Goal: Task Accomplishment & Management: Manage account settings

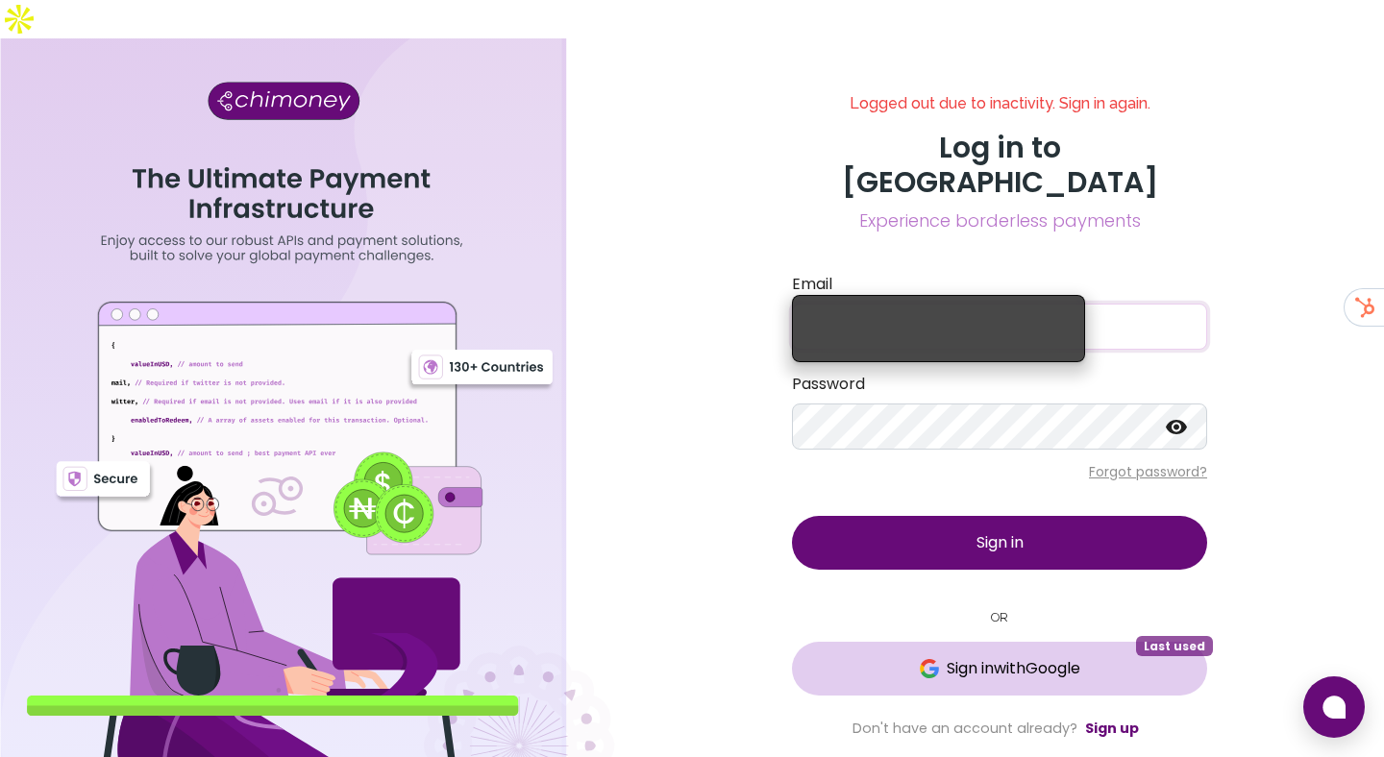
click at [926, 642] on button "Sign in with Google Last used" at bounding box center [999, 669] width 415 height 54
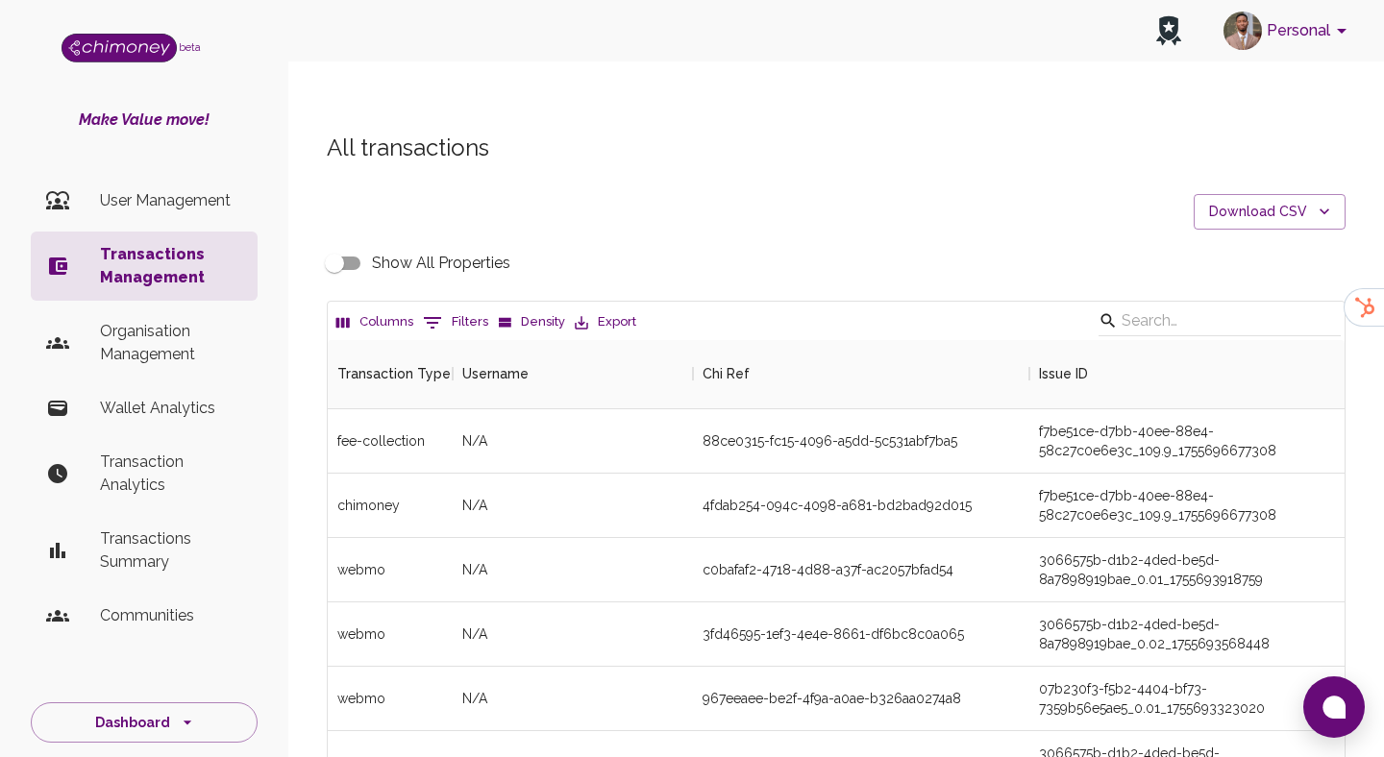
scroll to position [713, 1017]
click at [183, 342] on p "Organisation Management" at bounding box center [171, 343] width 142 height 46
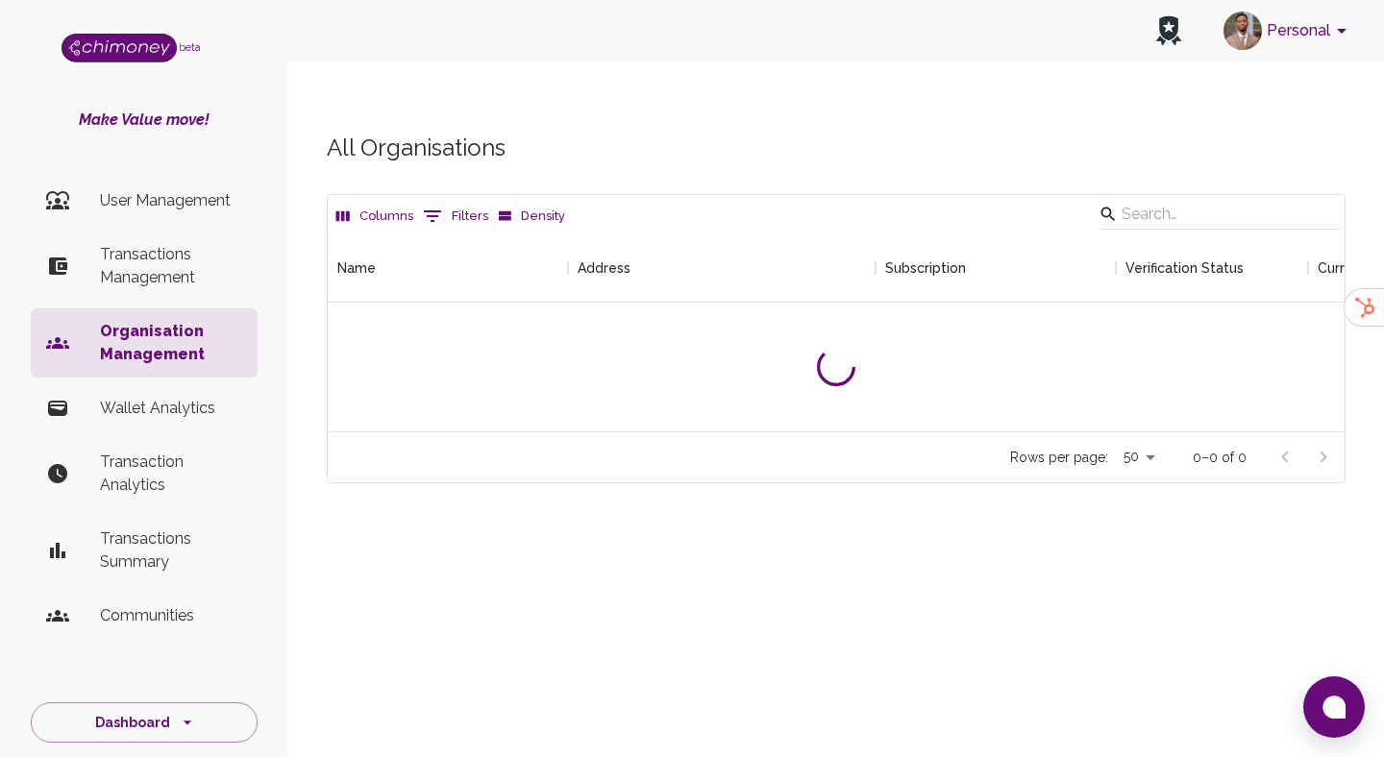
scroll to position [198, 1017]
click at [1201, 199] on input "Search" at bounding box center [1216, 214] width 190 height 31
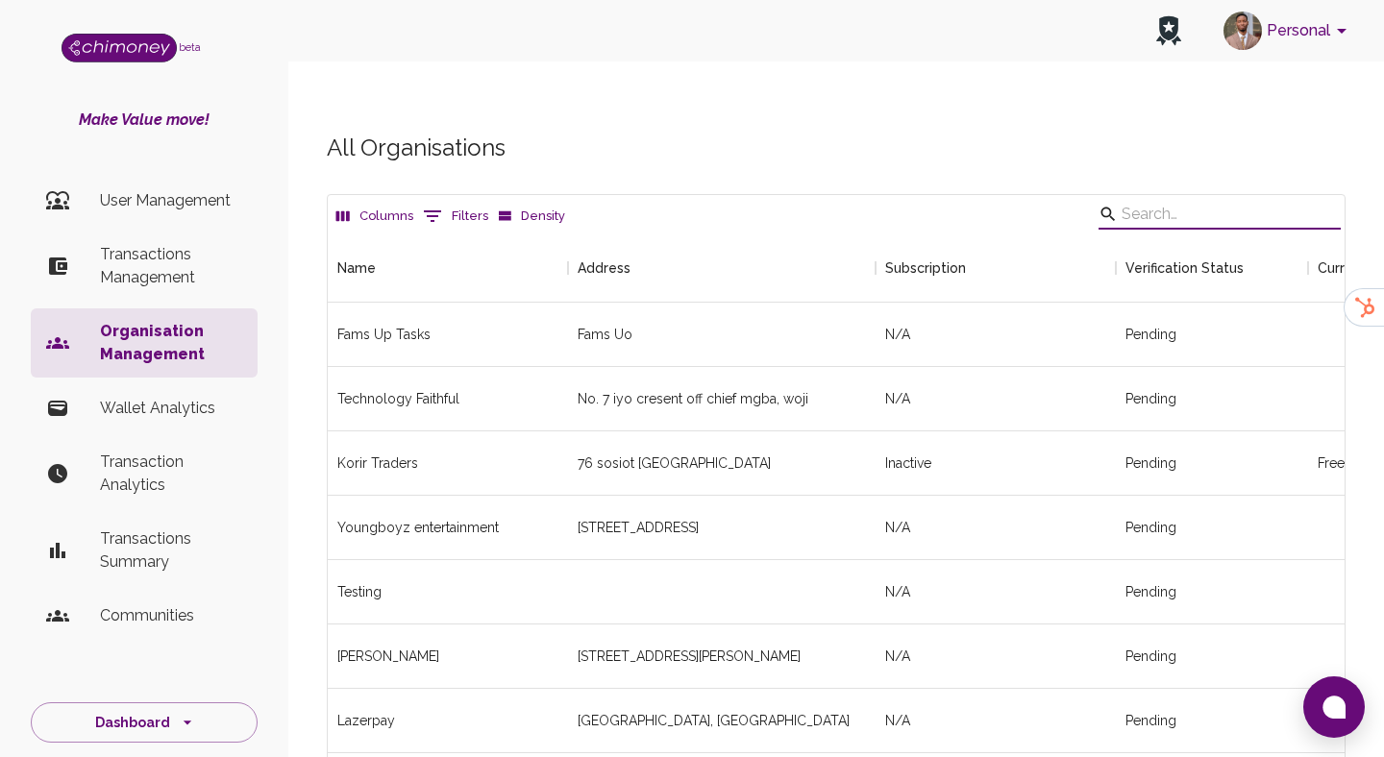
scroll to position [3288, 1017]
type input "Tkambio"
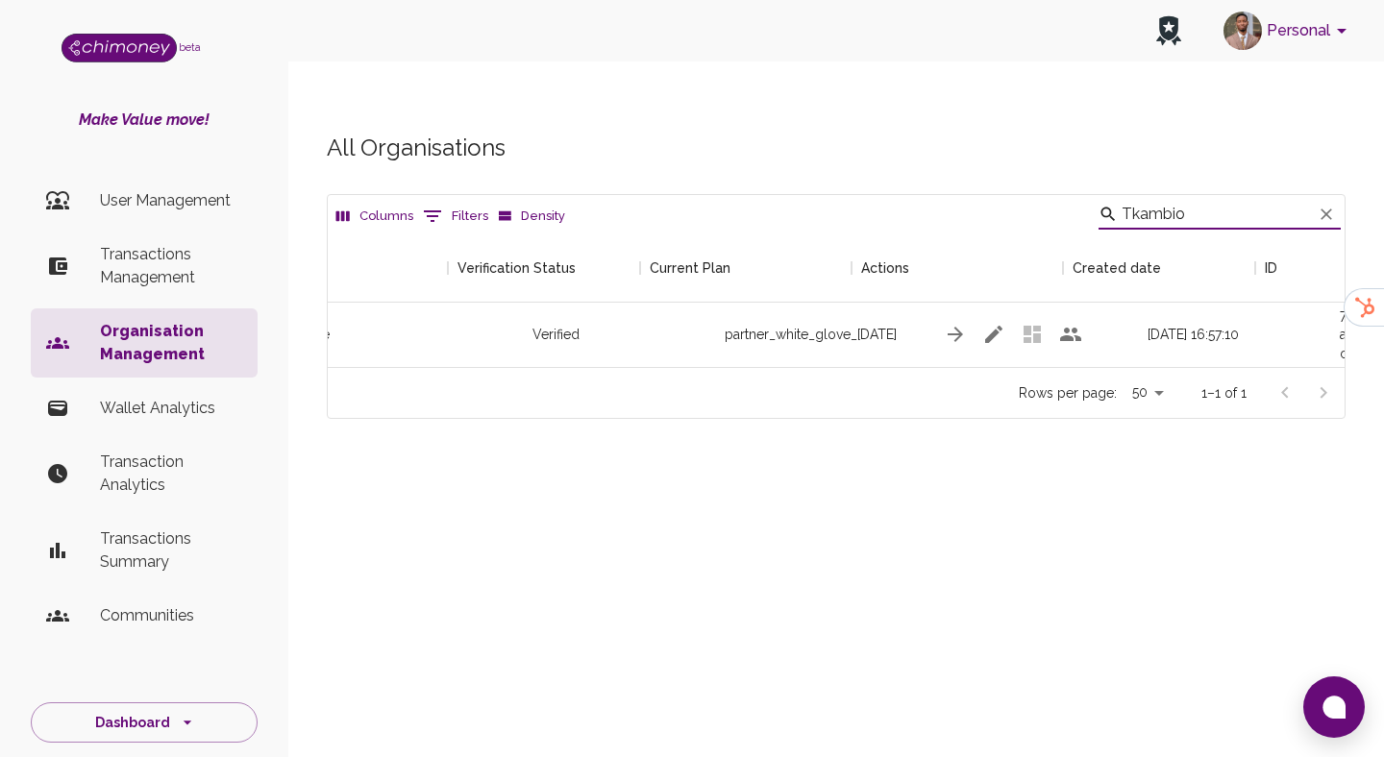
scroll to position [0, 674]
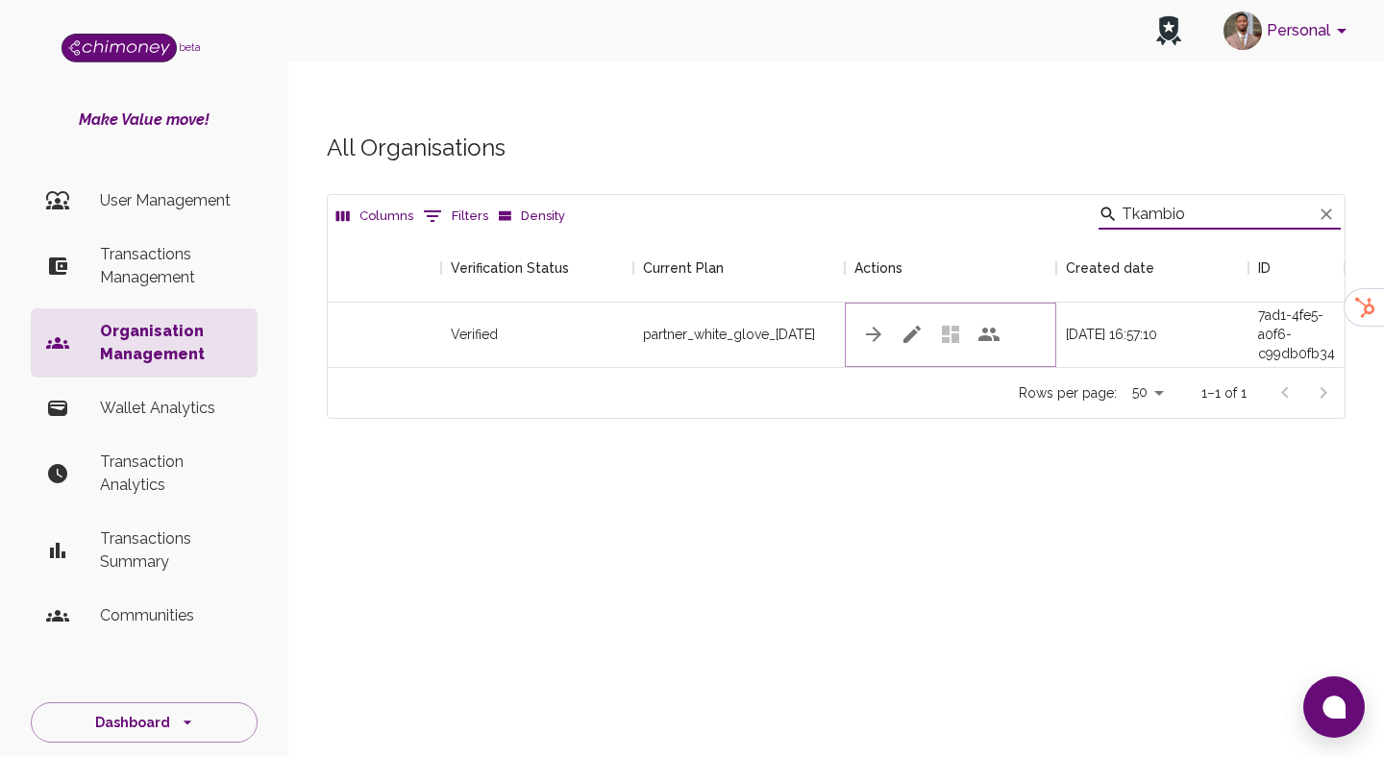
click at [896, 315] on button "button" at bounding box center [912, 334] width 38 height 38
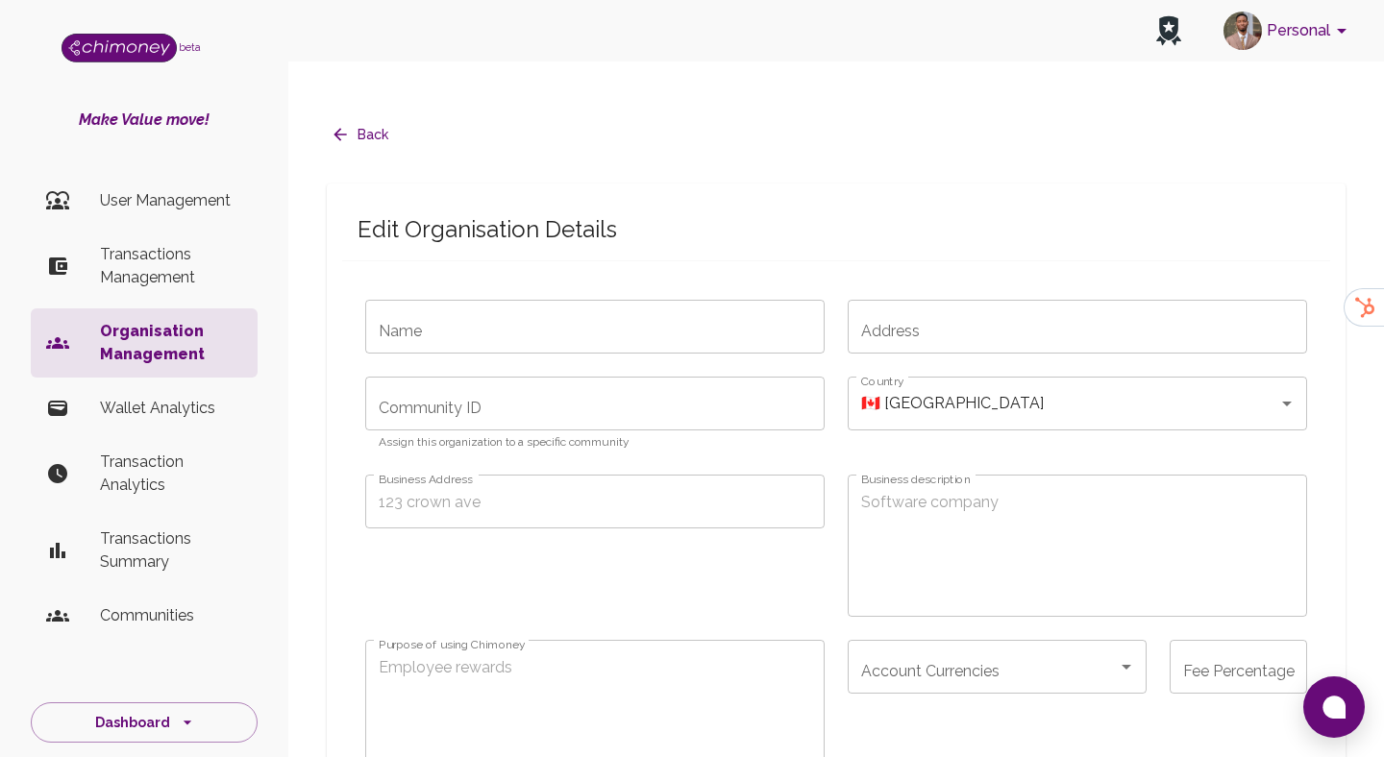
type input "Tkambio-LLC"
type input "12"
type input "0"
type input "partner_white_glove_[DATE]"
type input "sub_1RvOJxA6TBpqSfGxg3UYTAkU"
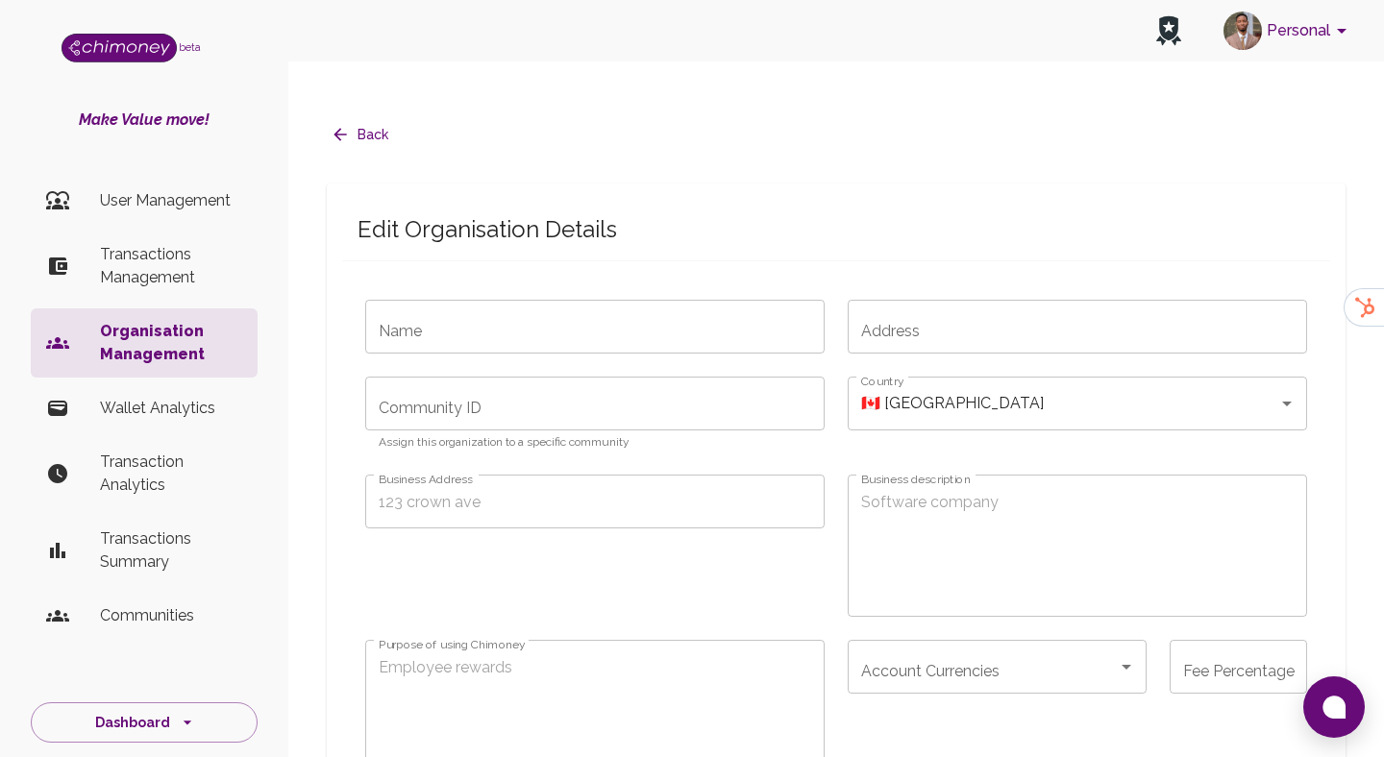
type input "cus_Sr6XGEFiTtYz5E"
radio input "false"
checkbox input "true"
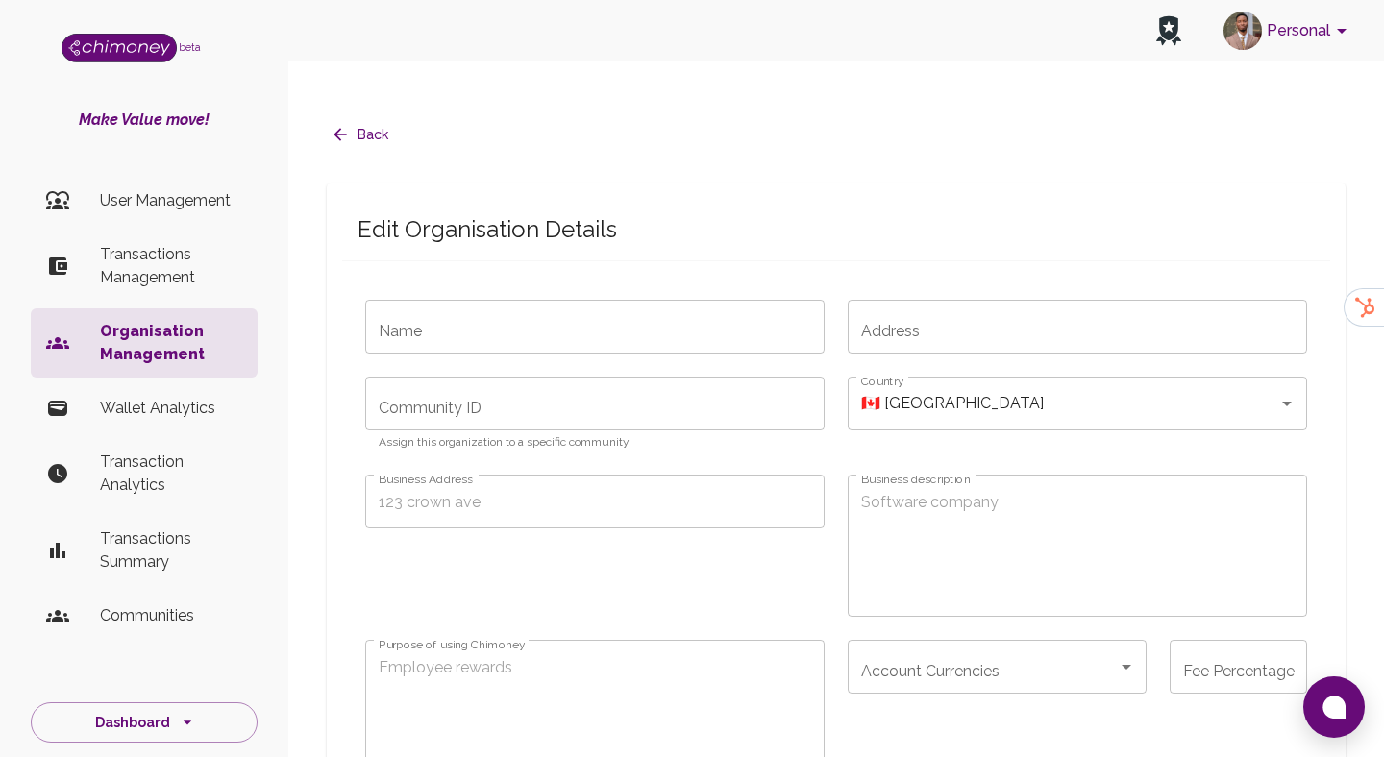
checkbox input "true"
radio input "false"
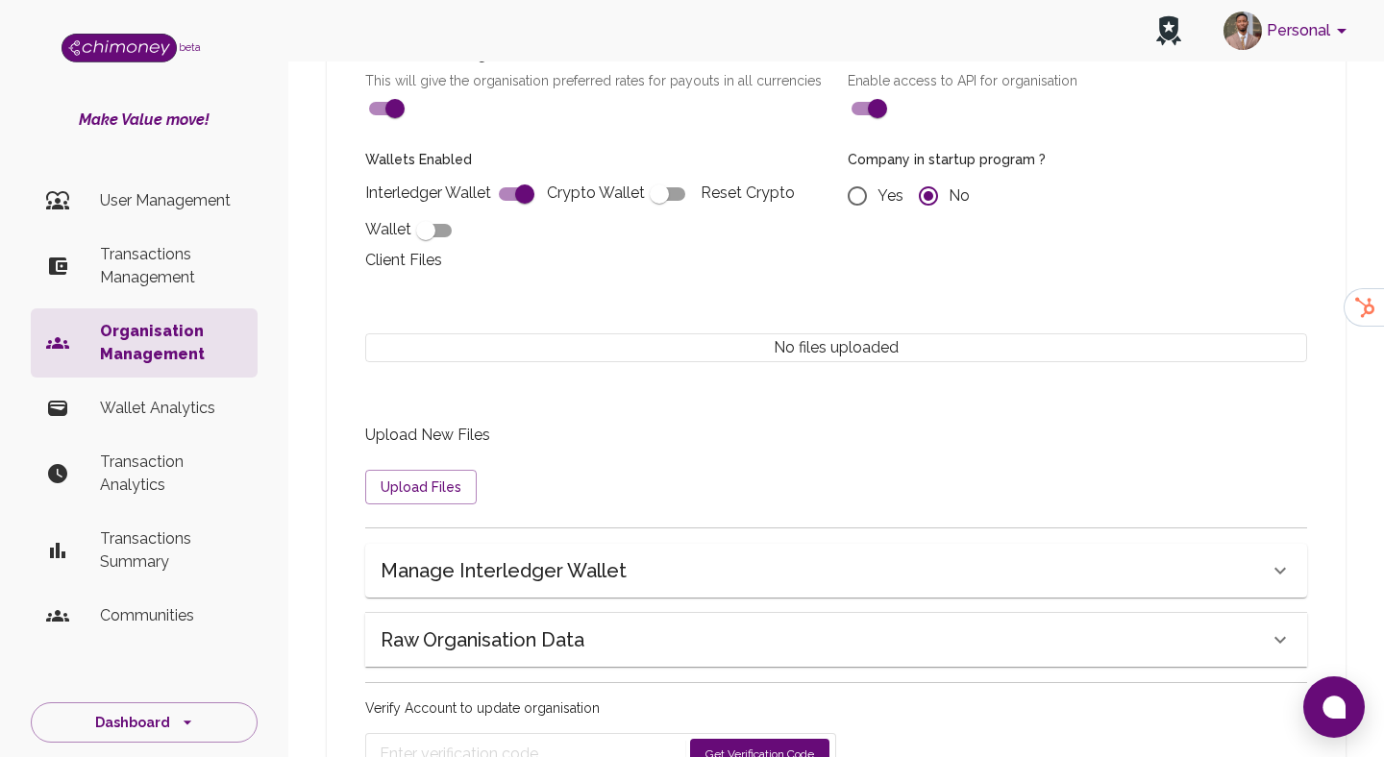
scroll to position [1590, 0]
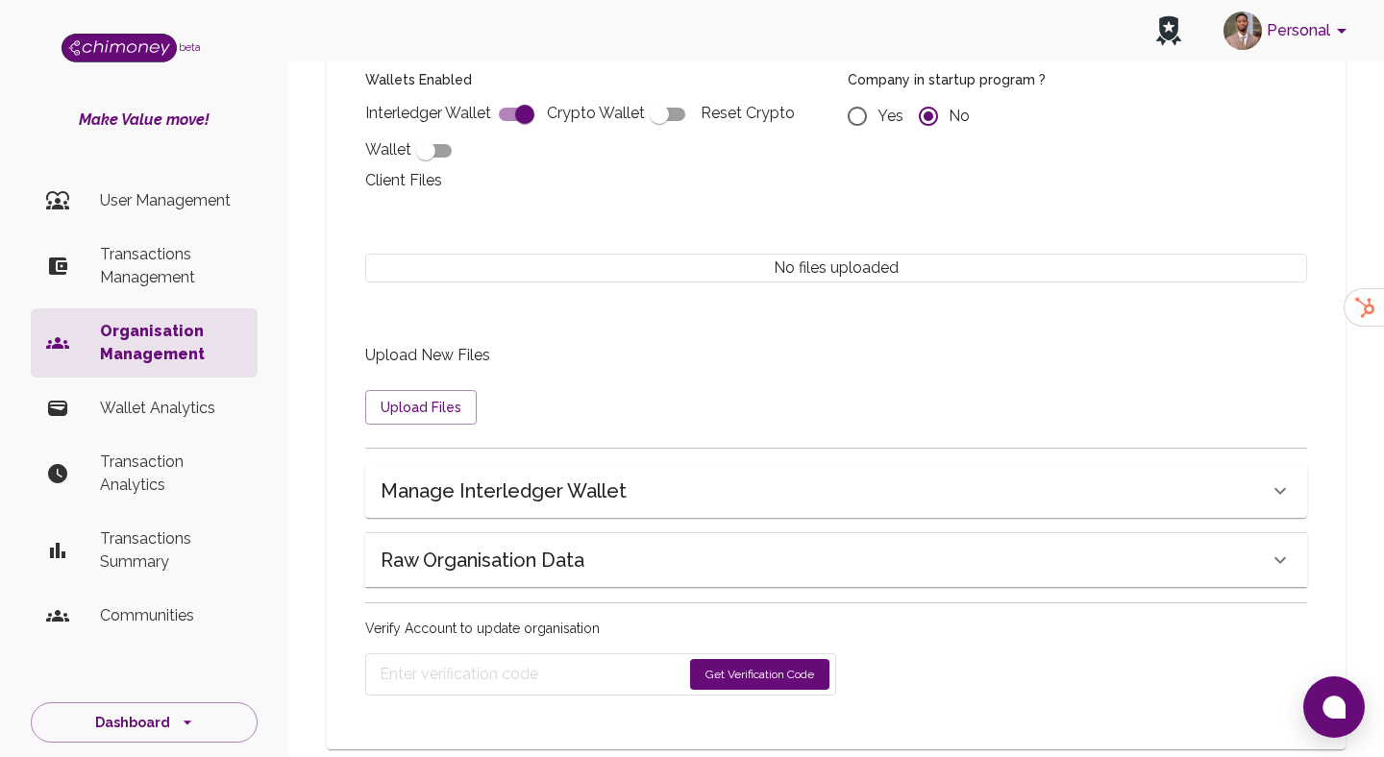
click at [504, 545] on h6 "Raw Organisation Data" at bounding box center [482, 560] width 204 height 31
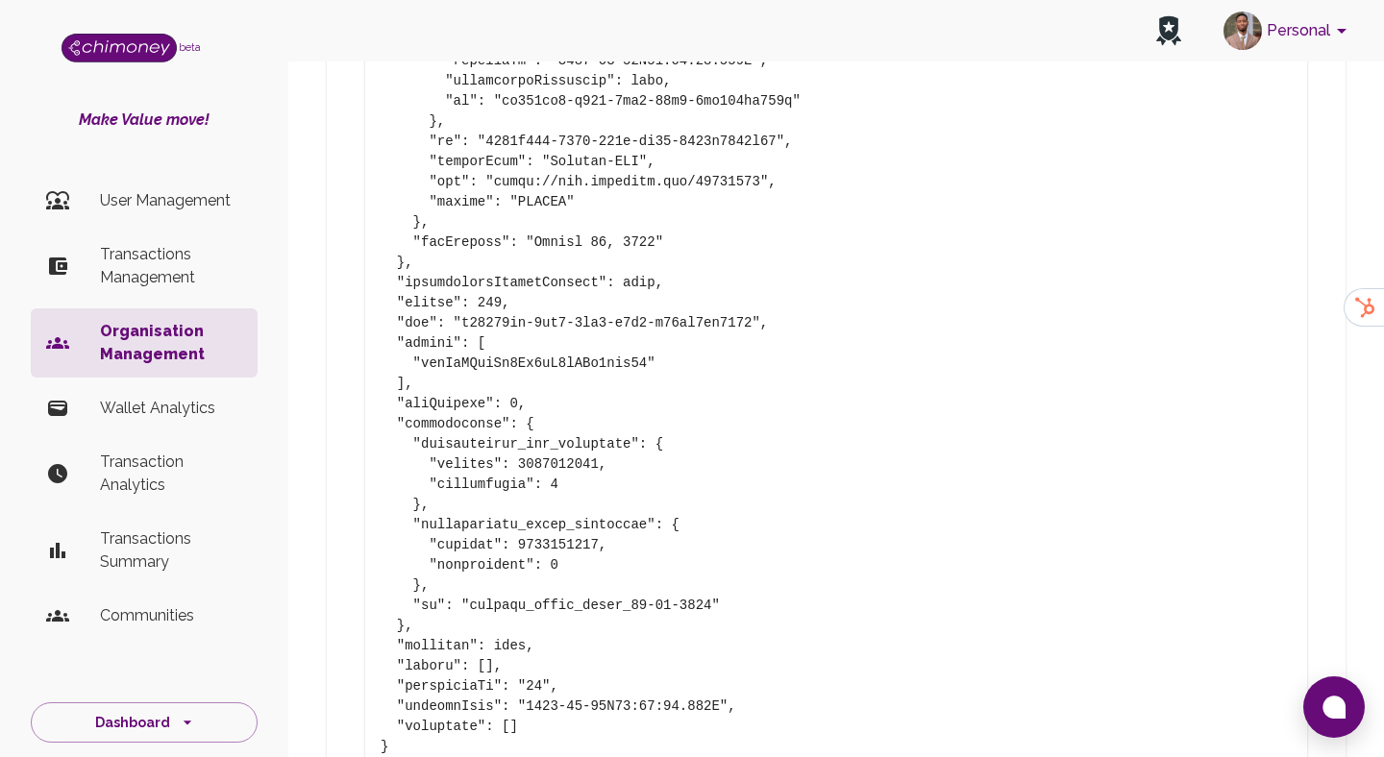
scroll to position [3140, 0]
click at [137, 259] on p "Transactions Management" at bounding box center [171, 266] width 142 height 46
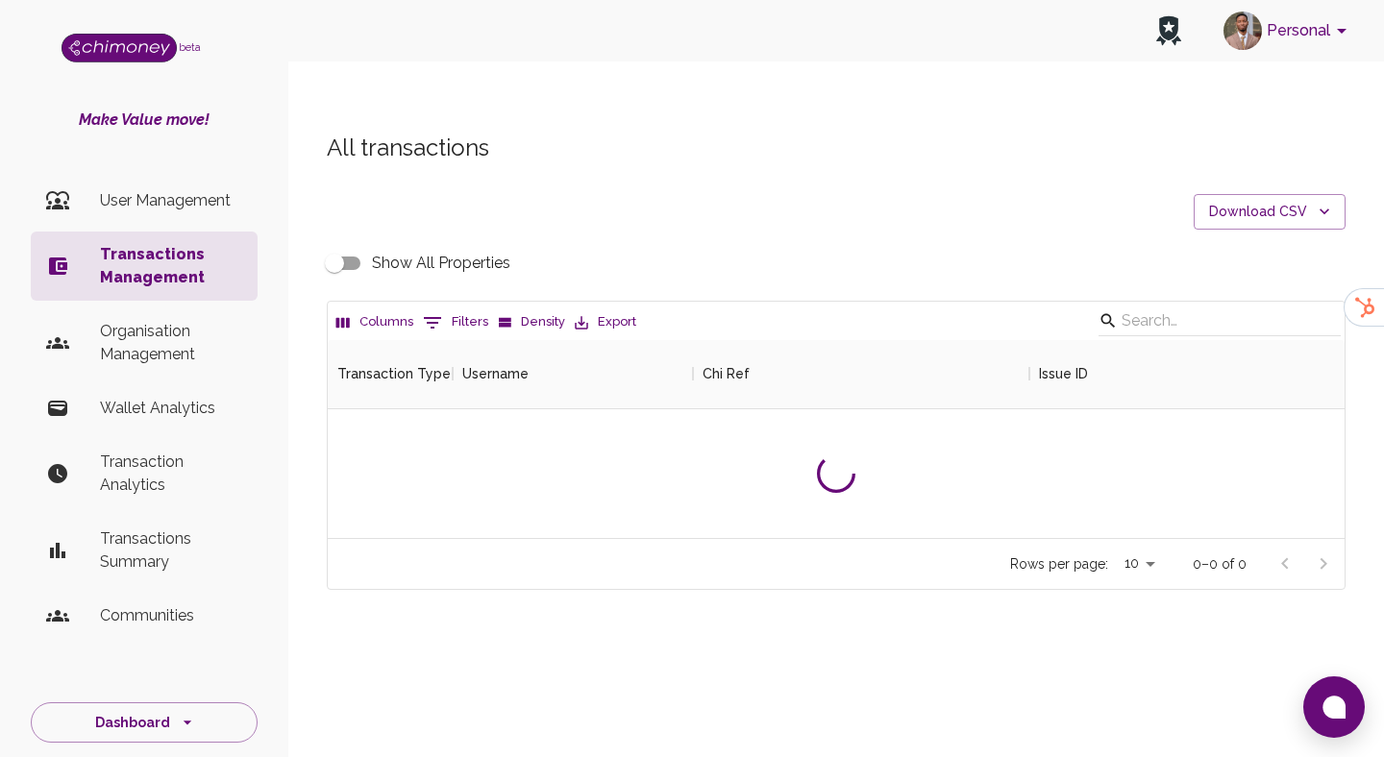
scroll to position [713, 1017]
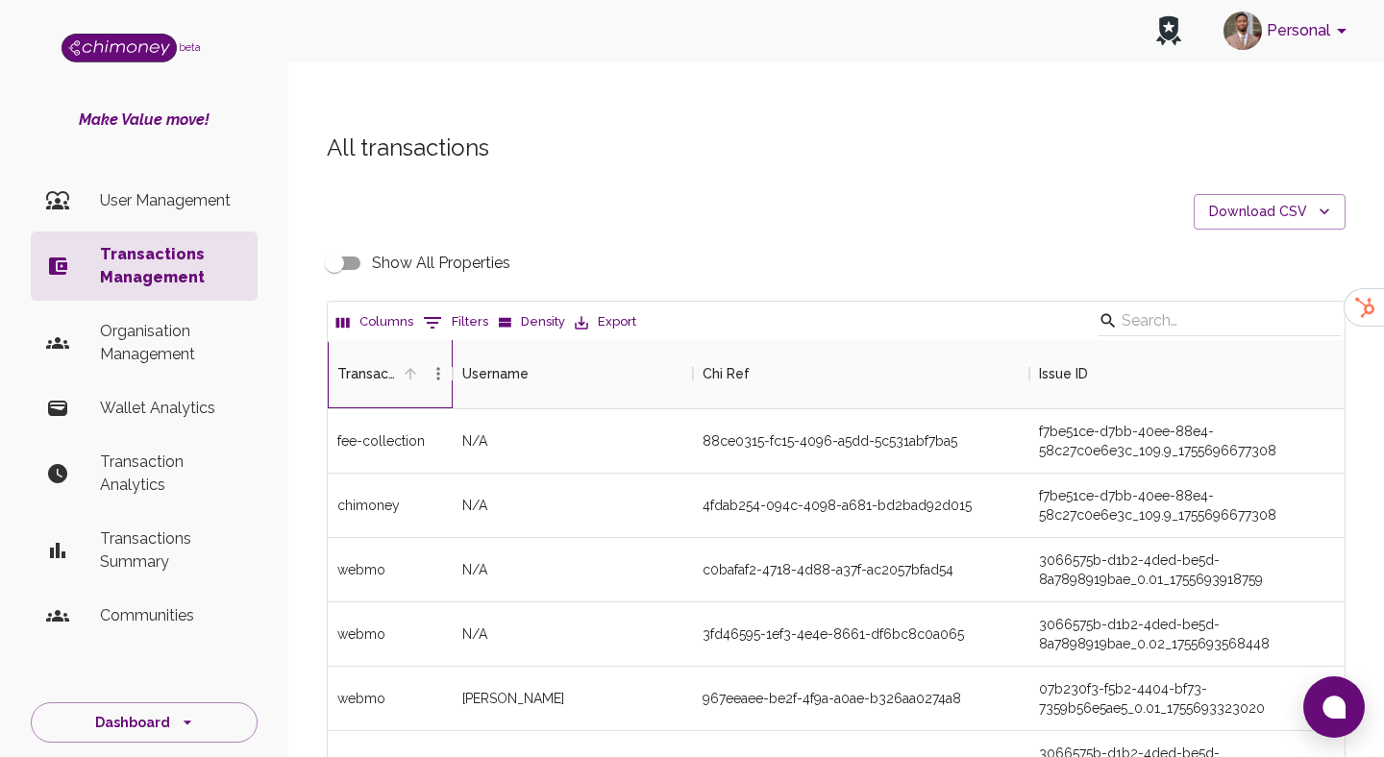
click at [436, 339] on div "Transaction Type" at bounding box center [438, 373] width 29 height 69
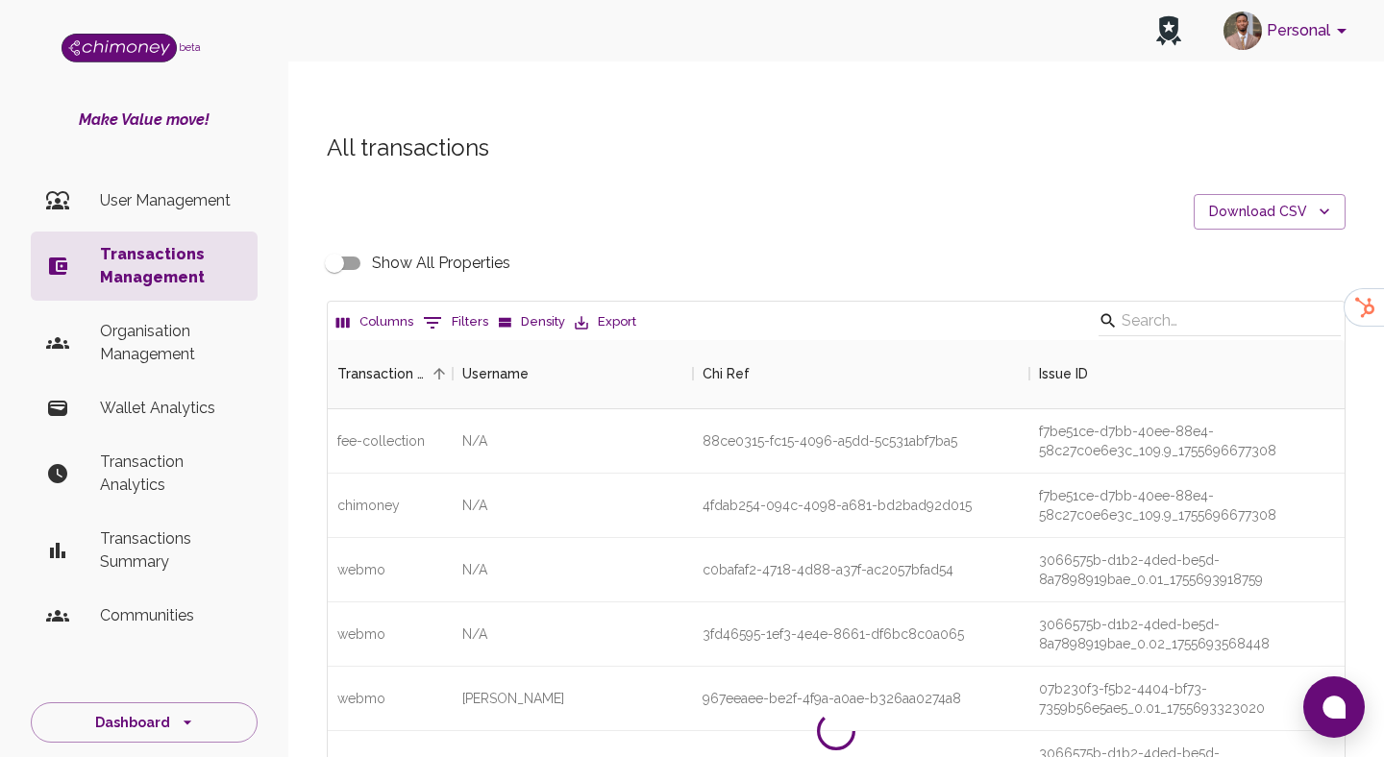
click at [453, 307] on button "0 Filters" at bounding box center [455, 322] width 75 height 31
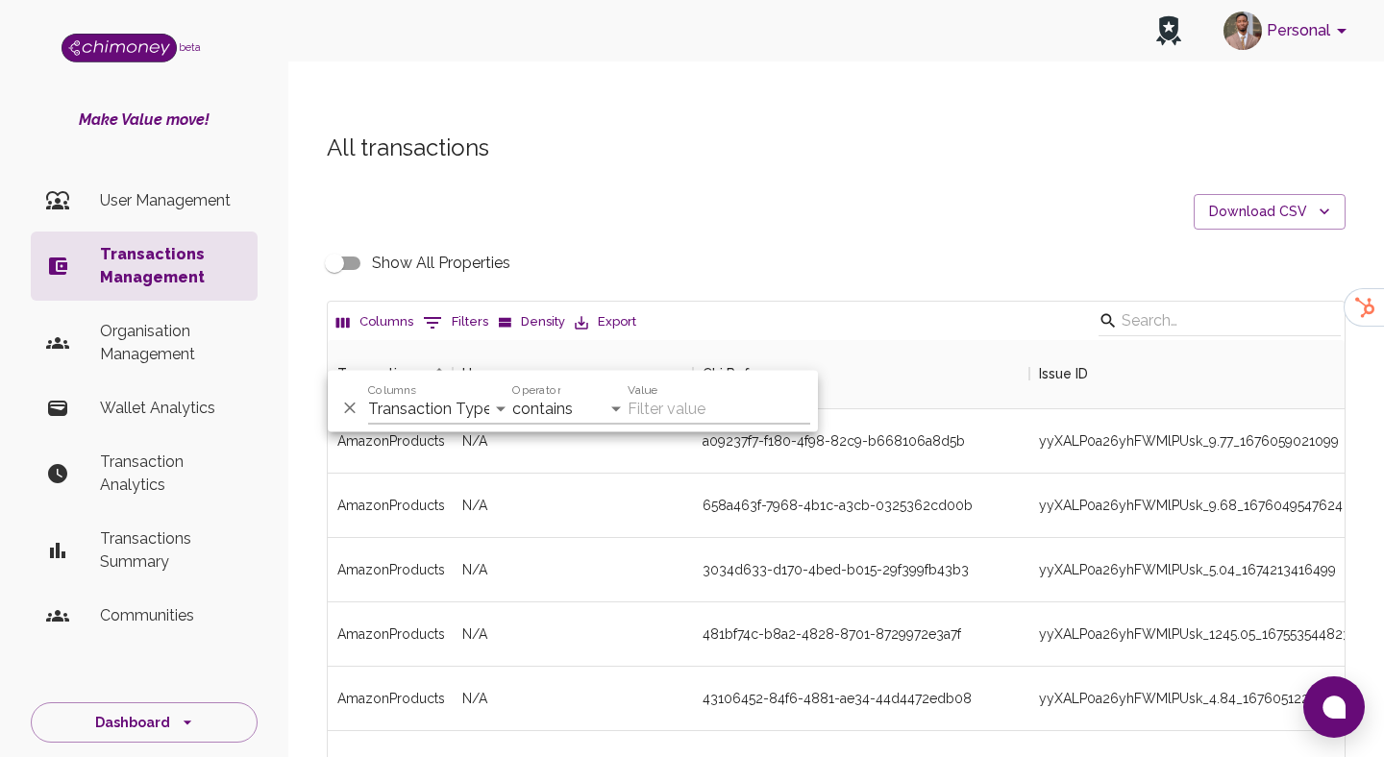
click at [149, 222] on li "User Management" at bounding box center [144, 201] width 227 height 46
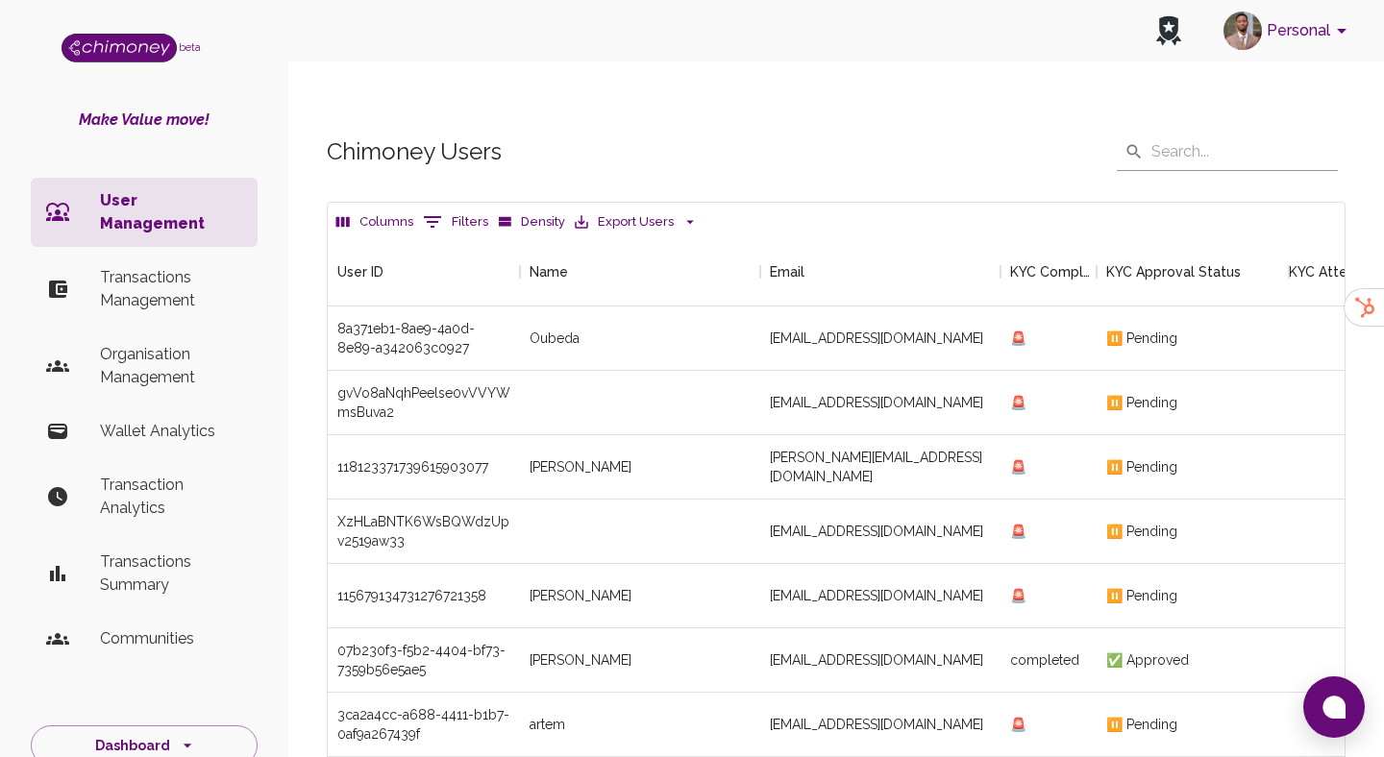
click at [437, 210] on icon "Show filters" at bounding box center [432, 221] width 23 height 23
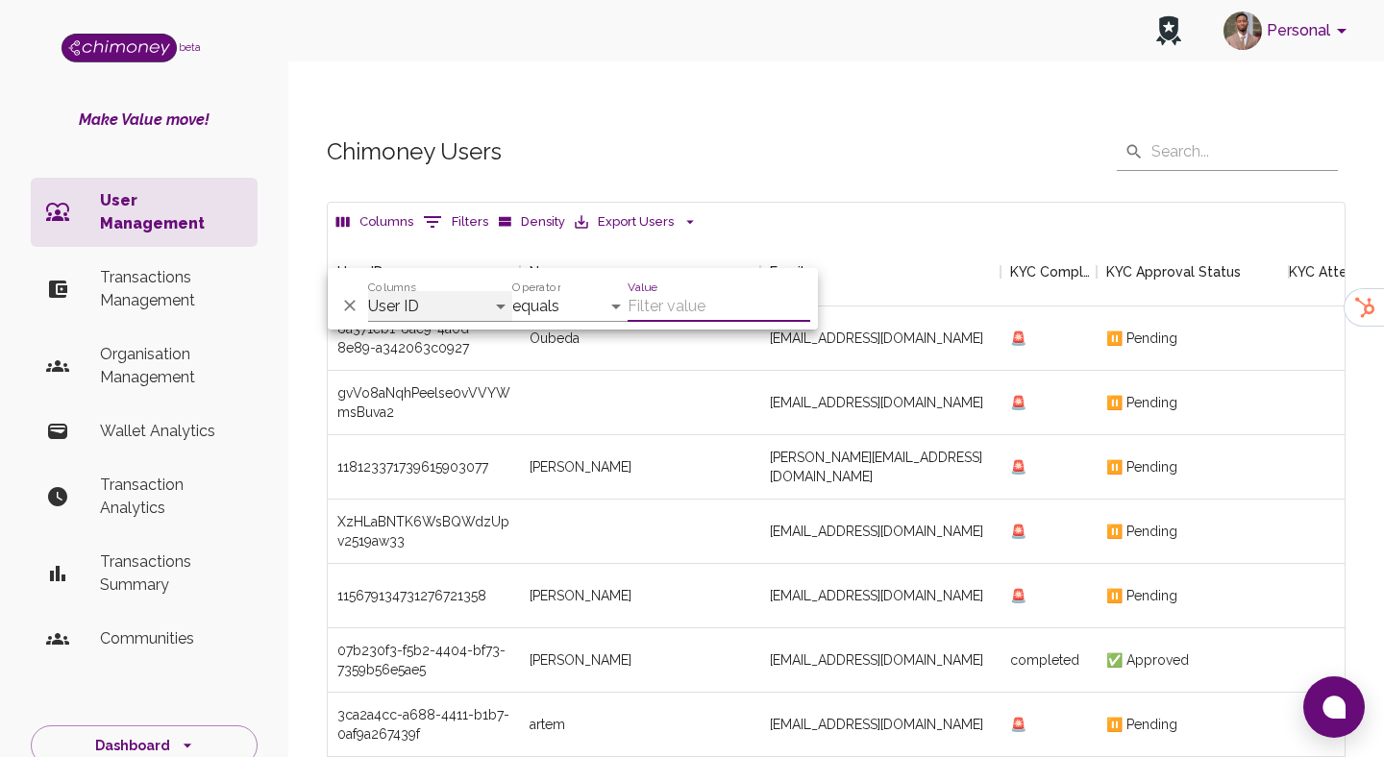
click at [404, 311] on select "User ID Name Email KYC Completed KYC Approval Status KYC Attempts Join date Upd…" at bounding box center [440, 306] width 144 height 31
select select "email"
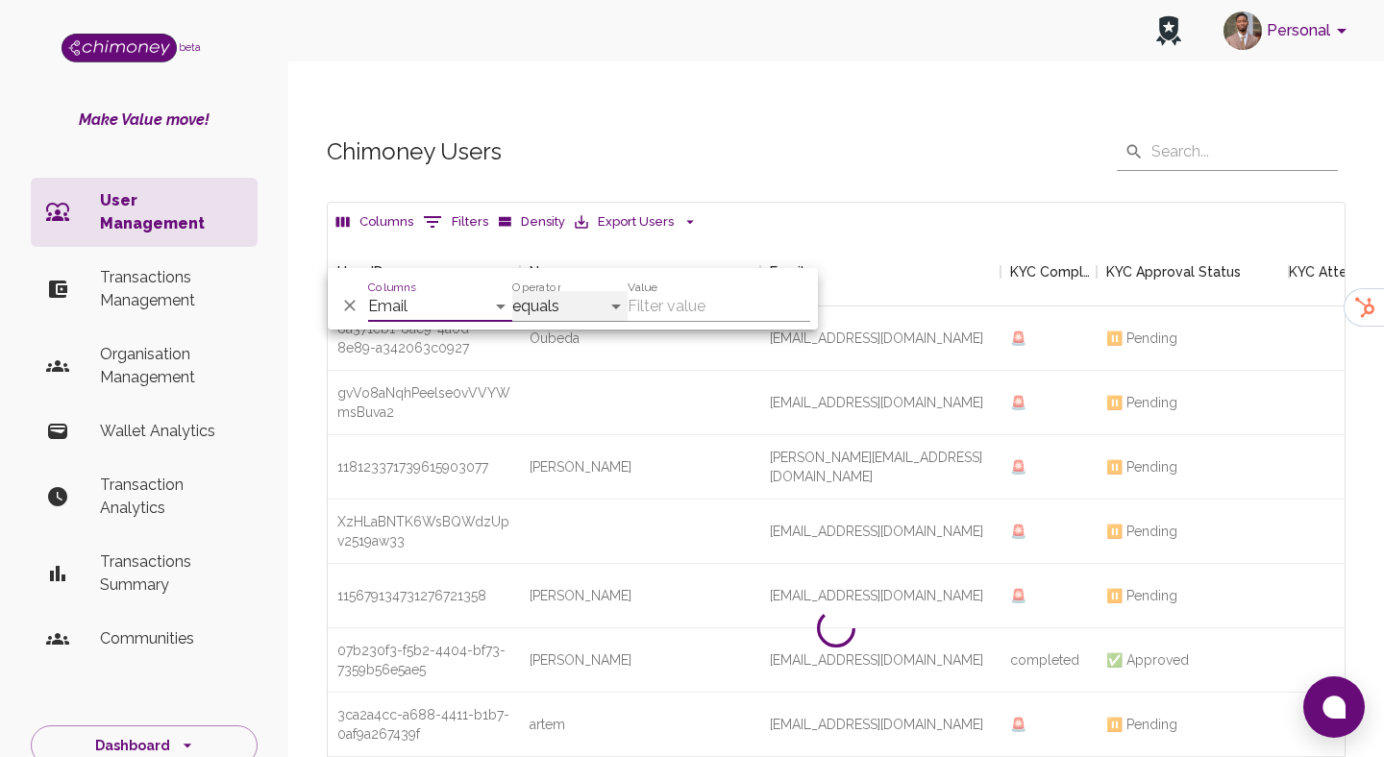
click at [527, 291] on select "contains equals starts with is any of" at bounding box center [569, 306] width 115 height 31
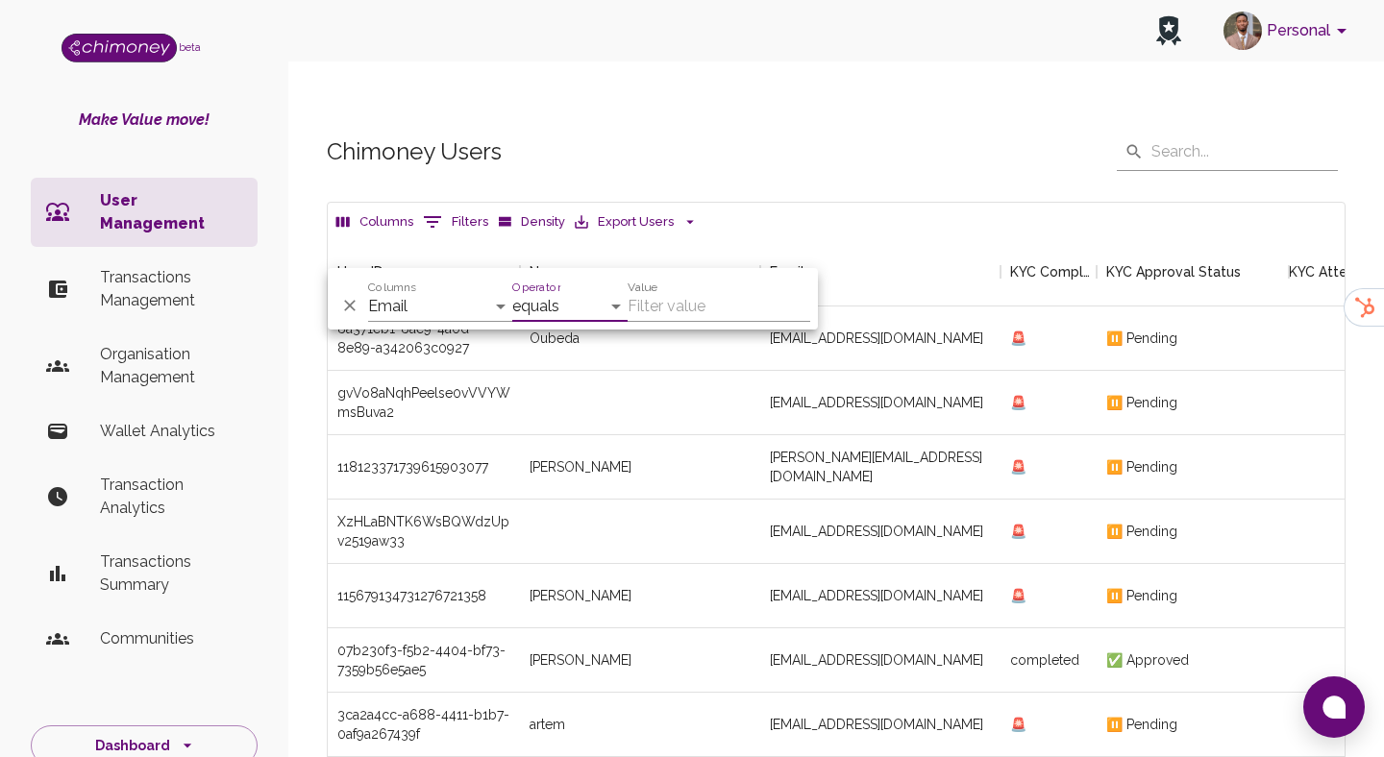
click at [675, 304] on input "Value" at bounding box center [718, 306] width 183 height 31
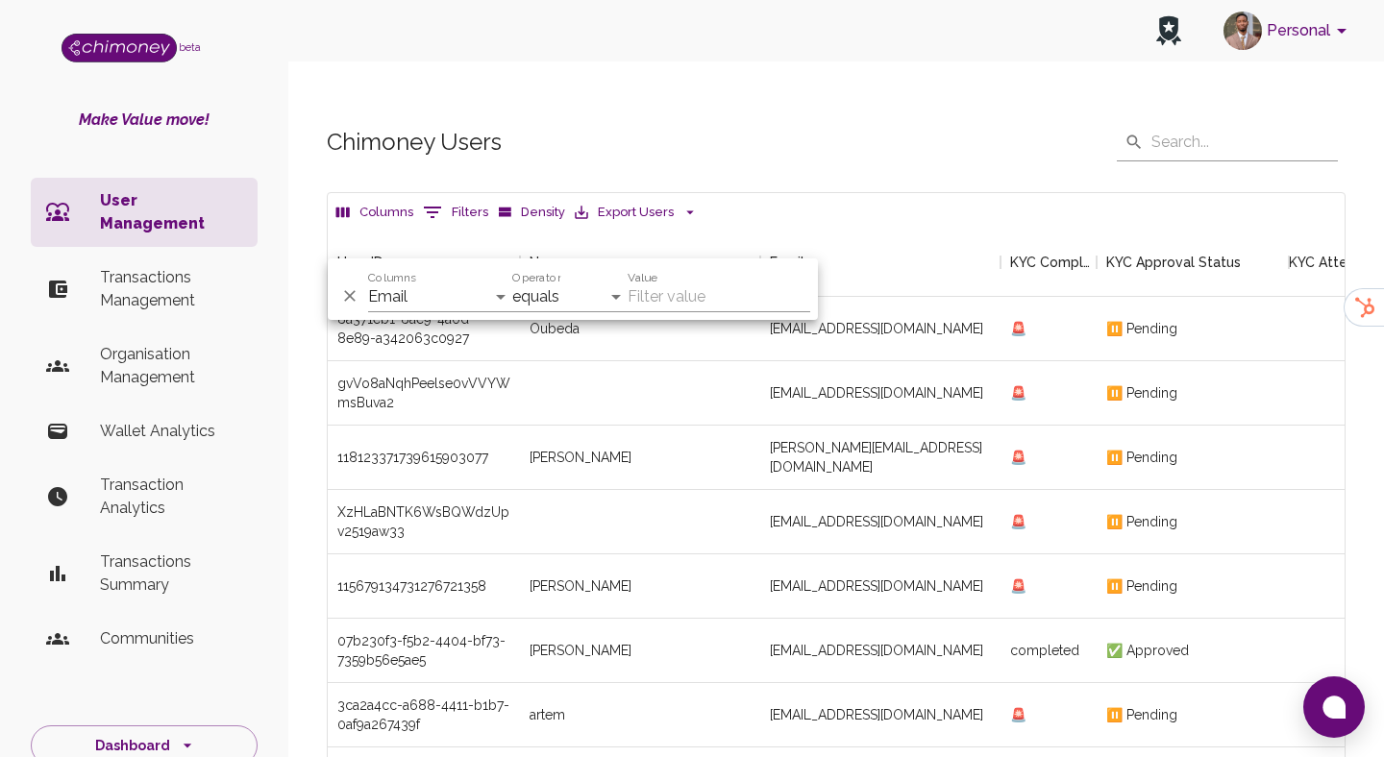
scroll to position [179, 0]
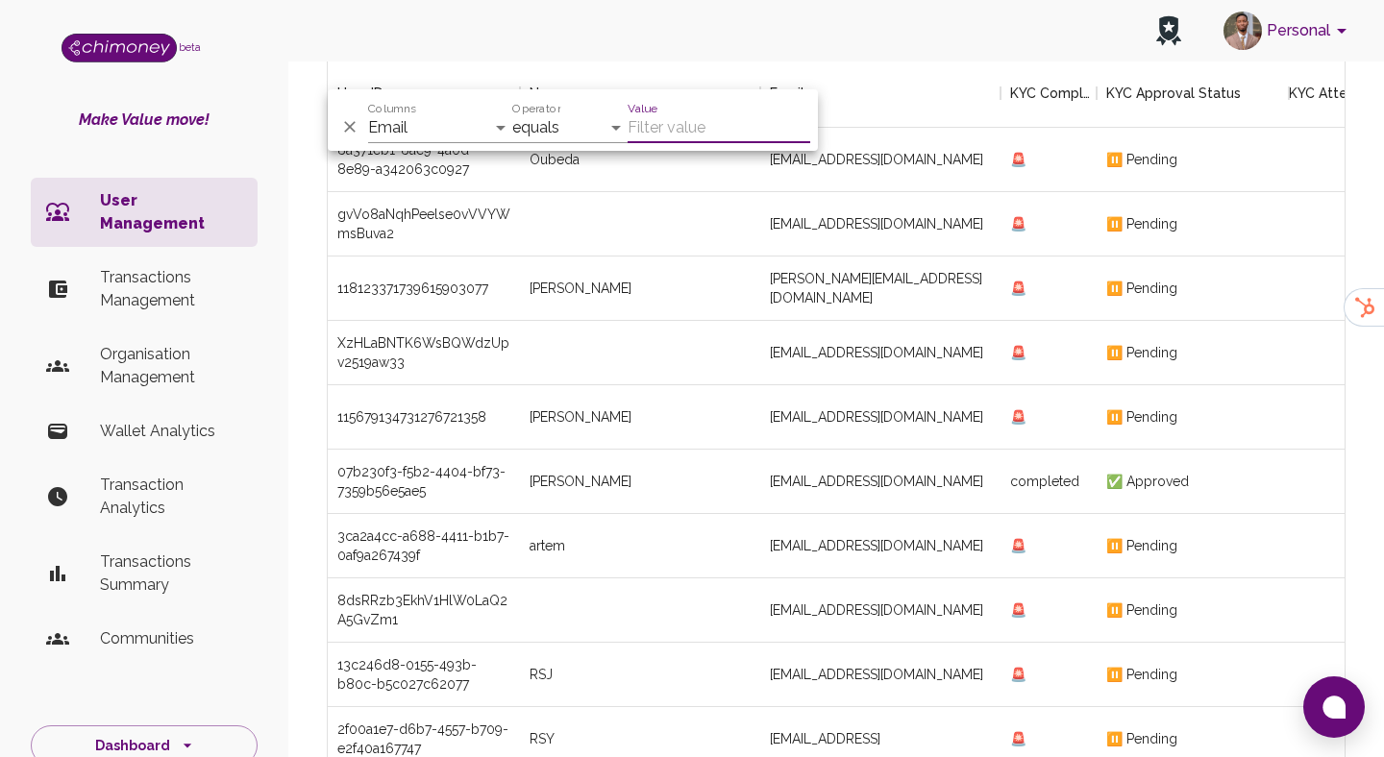
click at [673, 135] on input "Value" at bounding box center [718, 127] width 183 height 31
paste input "[EMAIL_ADDRESS][DOMAIN_NAME]"
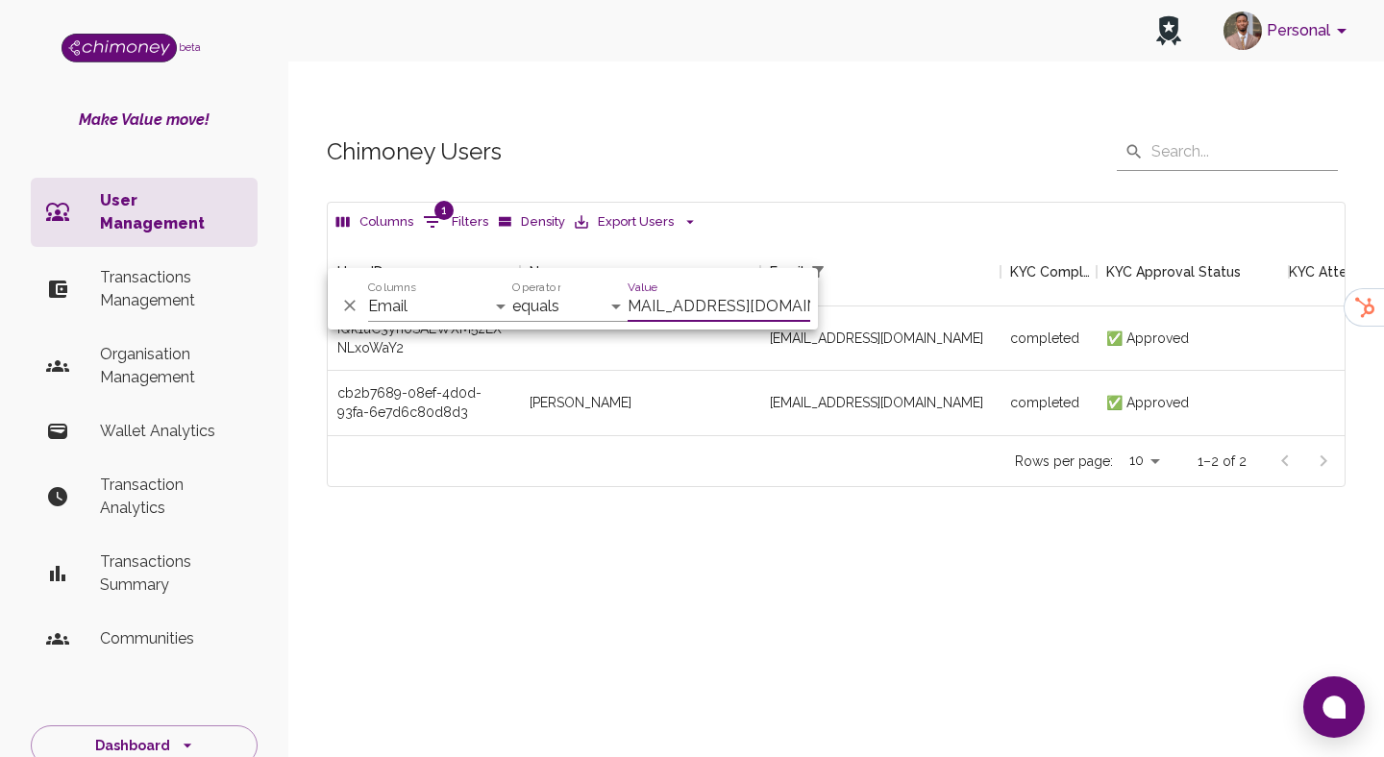
scroll to position [198, 1017]
type input "[EMAIL_ADDRESS][DOMAIN_NAME]"
click at [803, 531] on div "Chimoney Users ​ ​ Columns 1 Filters Density Export Users User ID Name Email KY…" at bounding box center [835, 342] width 1095 height 512
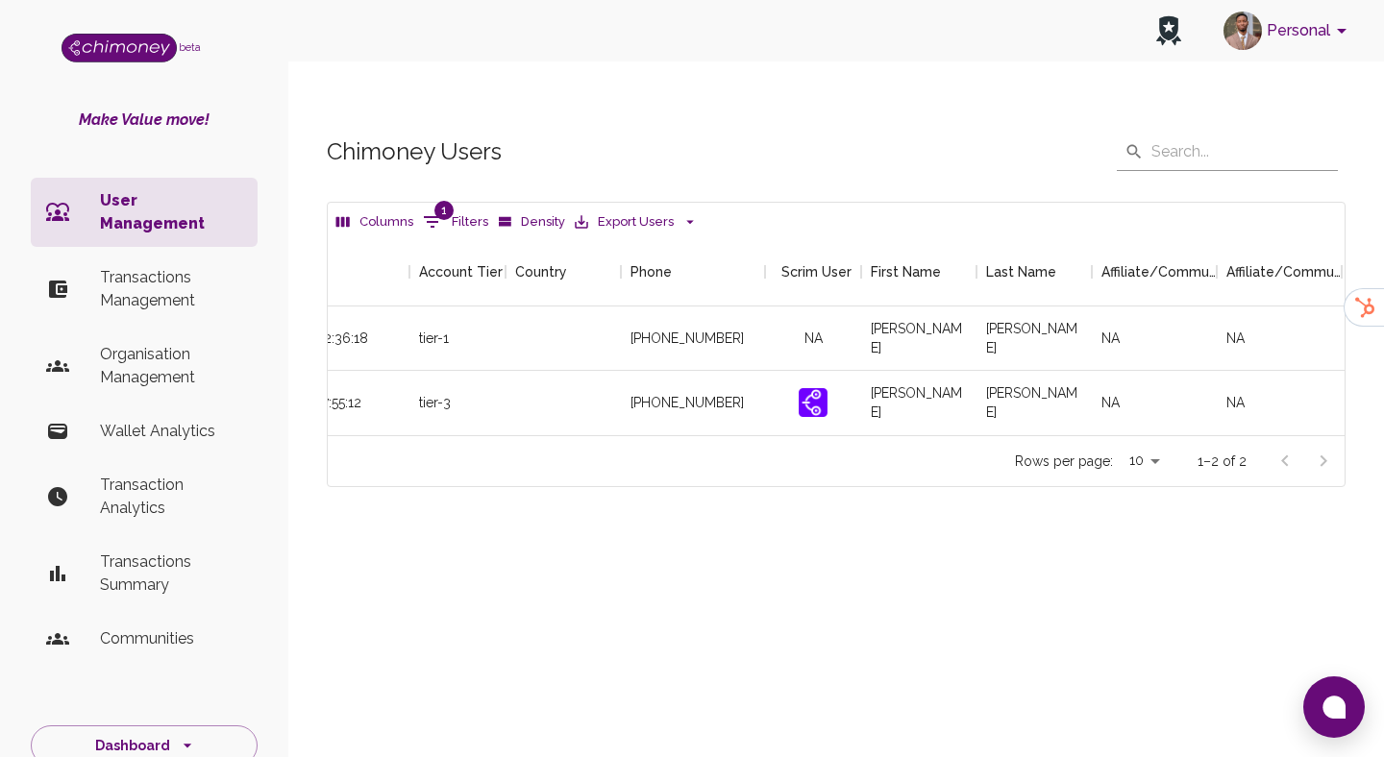
scroll to position [0, 2269]
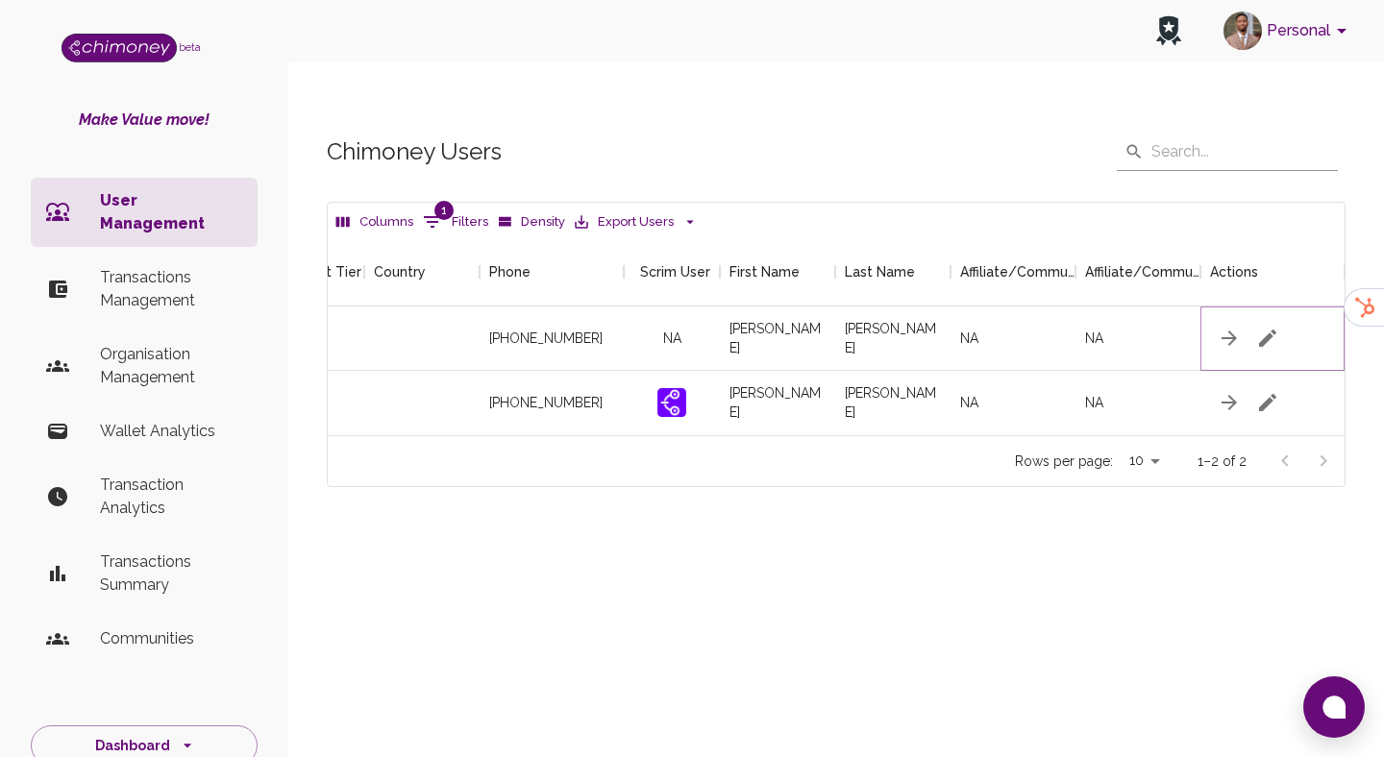
click at [1264, 330] on icon "button" at bounding box center [1267, 338] width 17 height 17
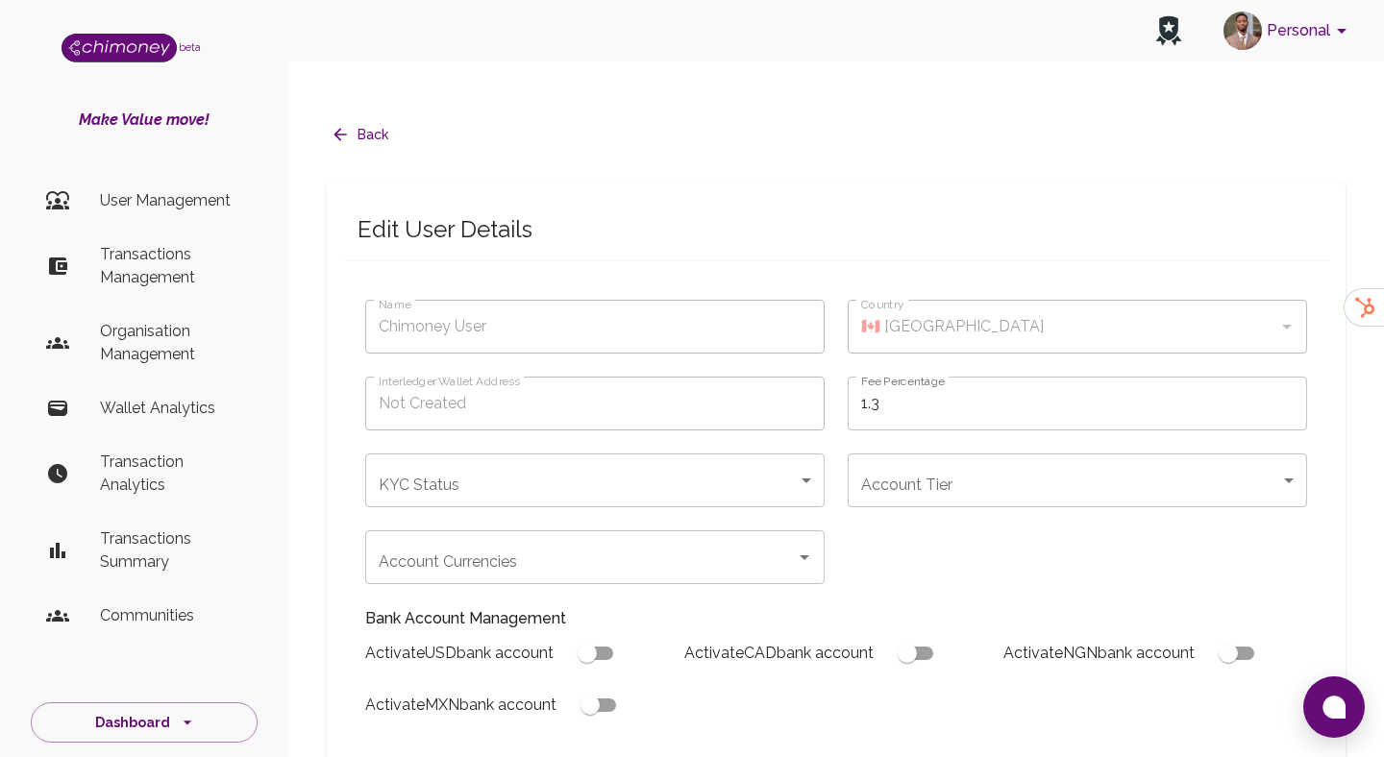
type input "[PERSON_NAME]"
type input "completed"
type input "tier-1"
checkbox input "true"
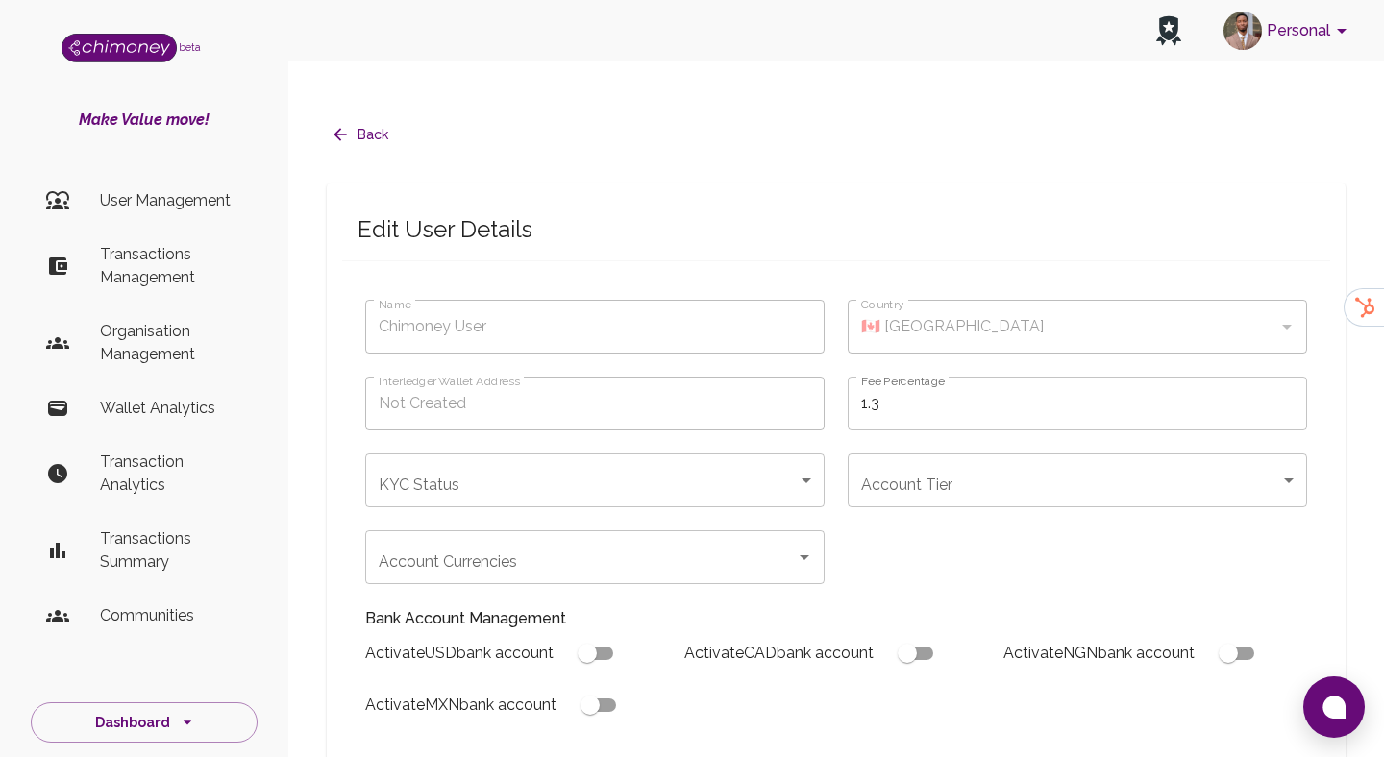
checkbox input "true"
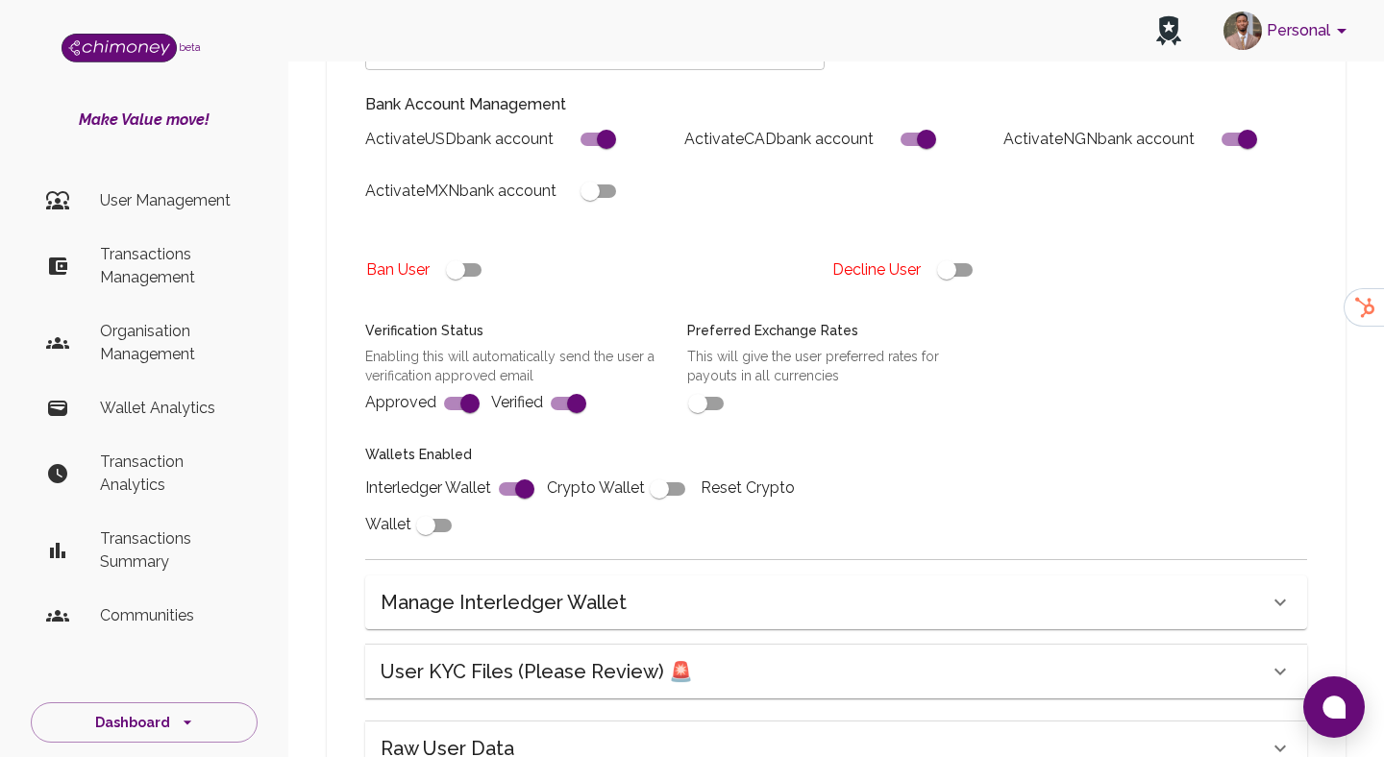
scroll to position [702, 0]
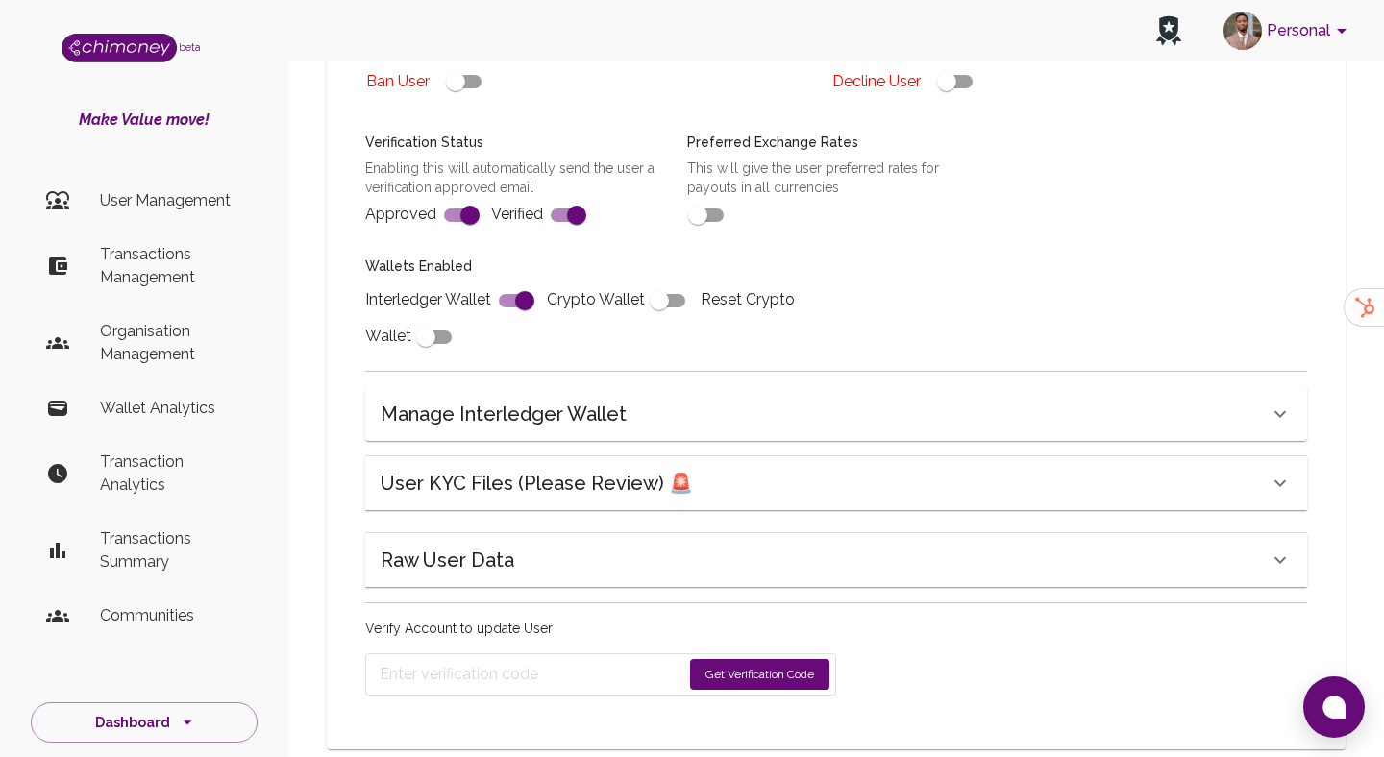
click at [549, 456] on div "User KYC Files (Please Review) 🚨 kyc/documents/IQk1uC3yhoSAEWXM5zLXNLxoWaY2/DL …" at bounding box center [836, 483] width 942 height 54
click at [545, 468] on h6 "User KYC Files (Please Review) 🚨" at bounding box center [536, 483] width 312 height 31
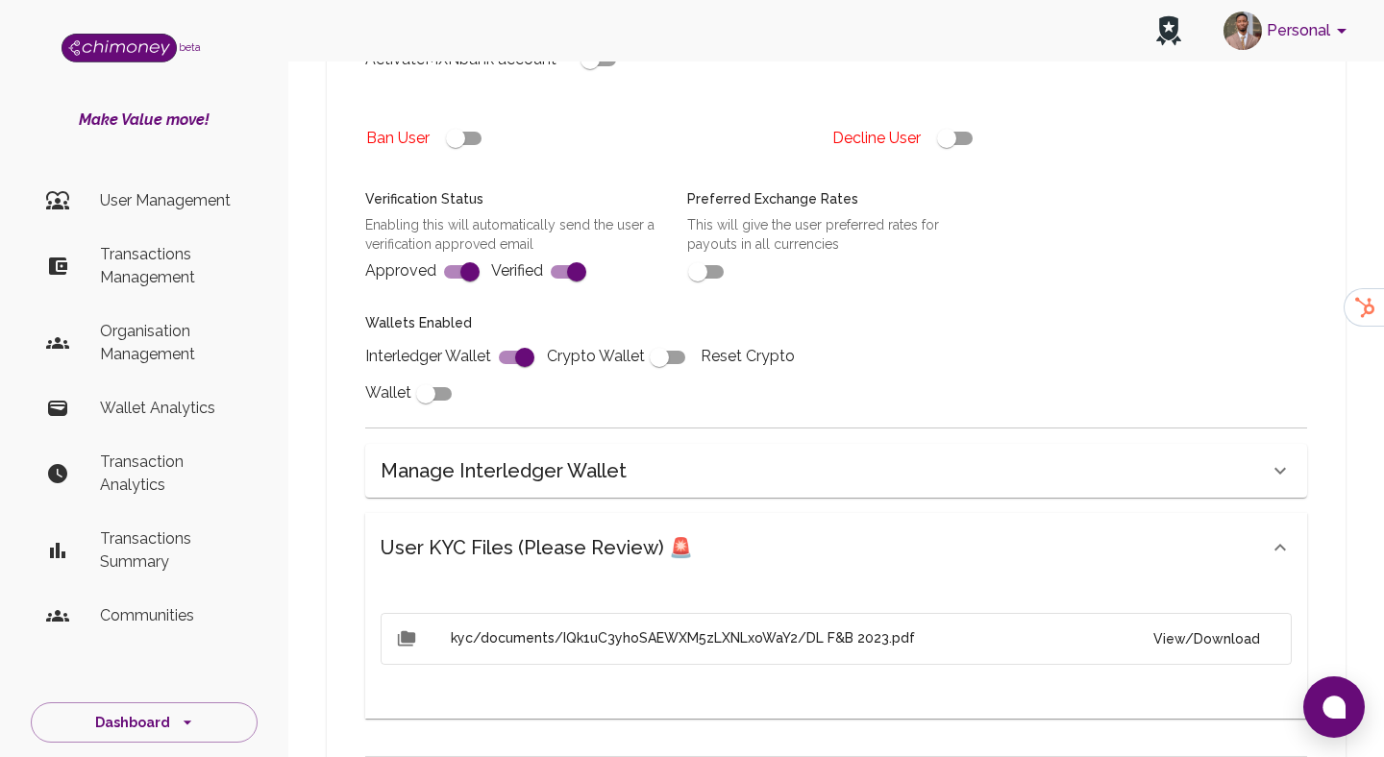
scroll to position [618, 0]
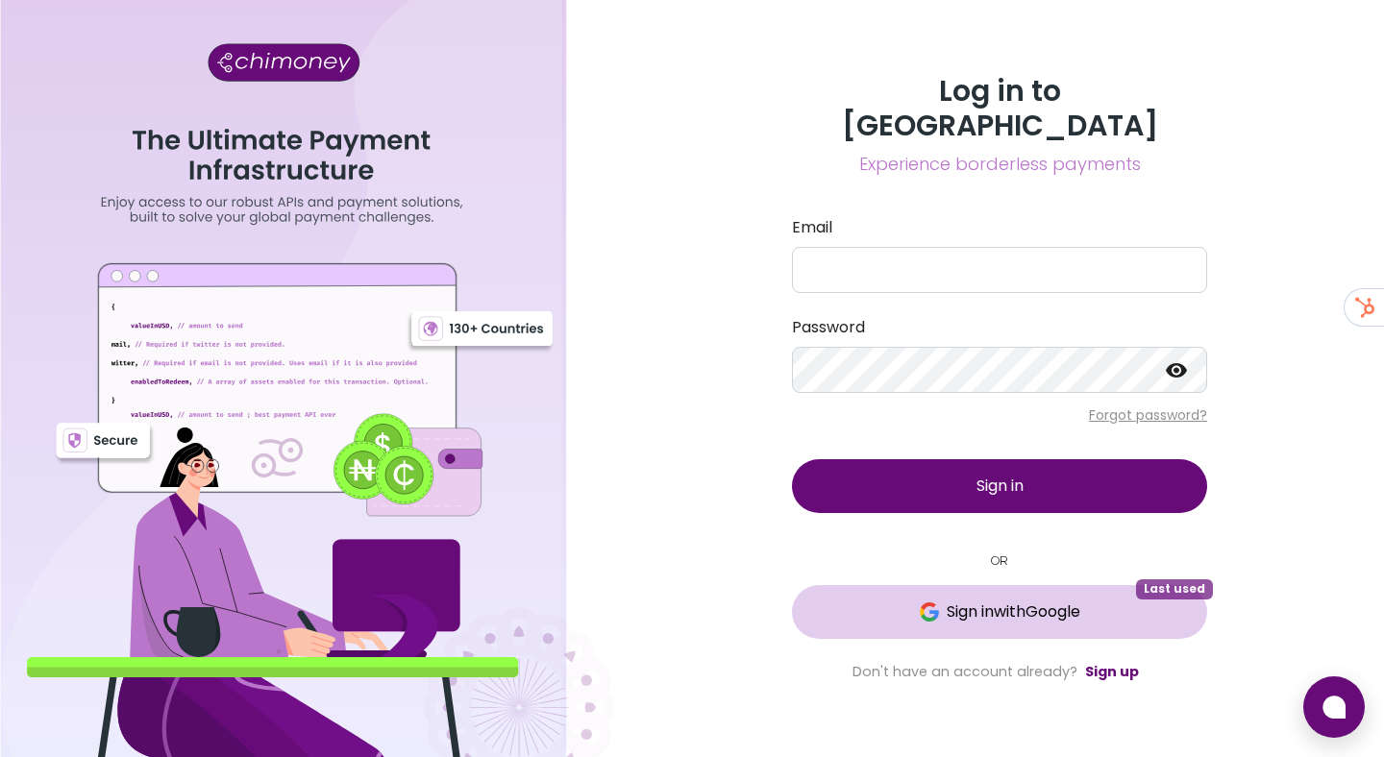
click at [938, 600] on span "Sign in with Google" at bounding box center [999, 611] width 338 height 23
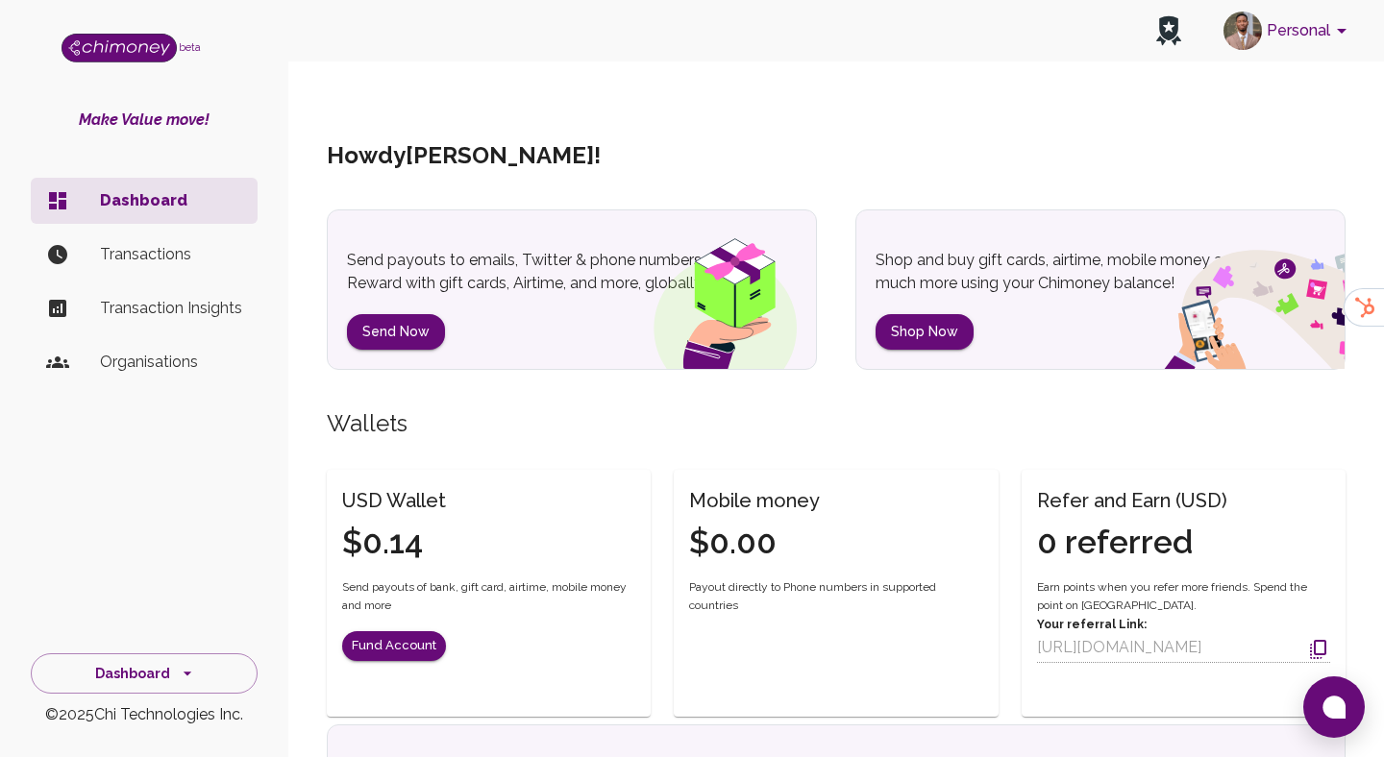
click at [1299, 14] on button "Personal" at bounding box center [1287, 31] width 145 height 50
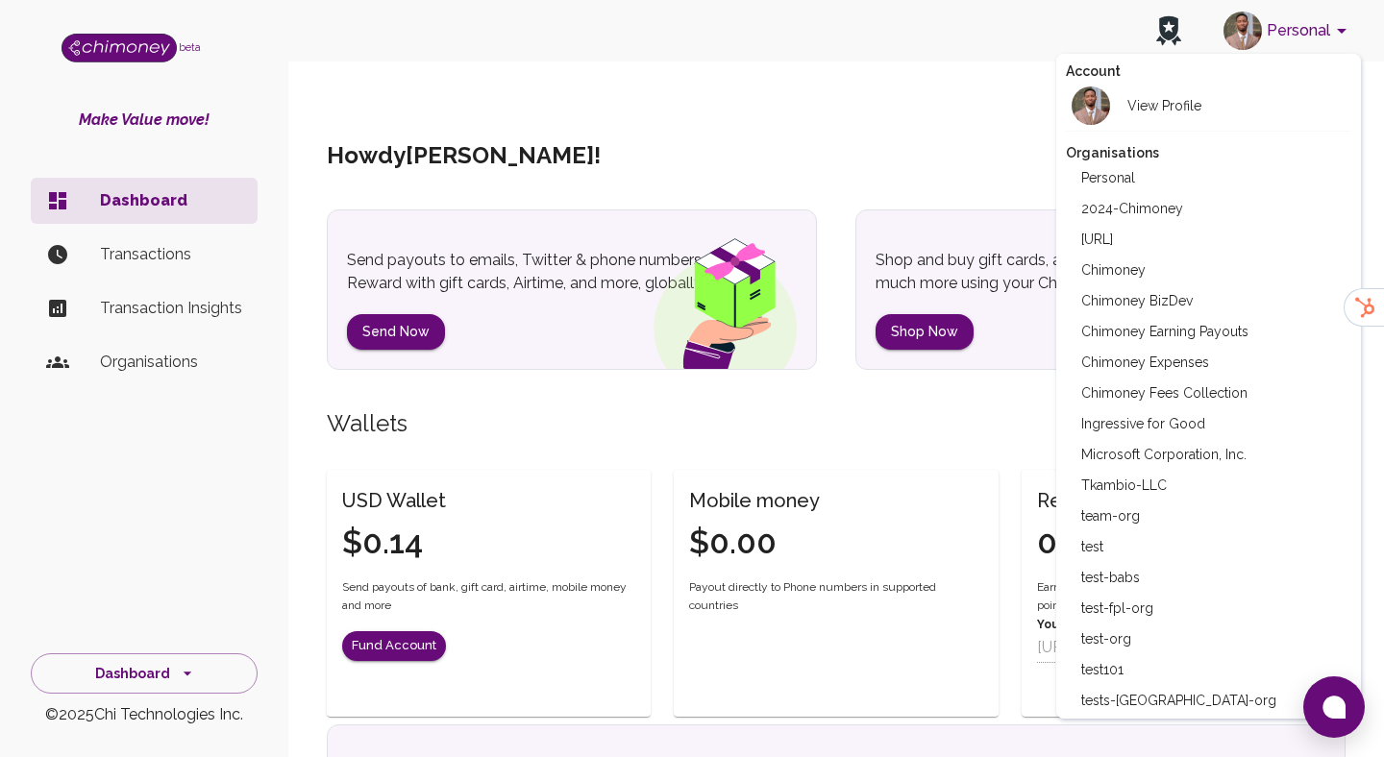
click at [1144, 486] on li "Tkambio-LLC" at bounding box center [1209, 485] width 286 height 31
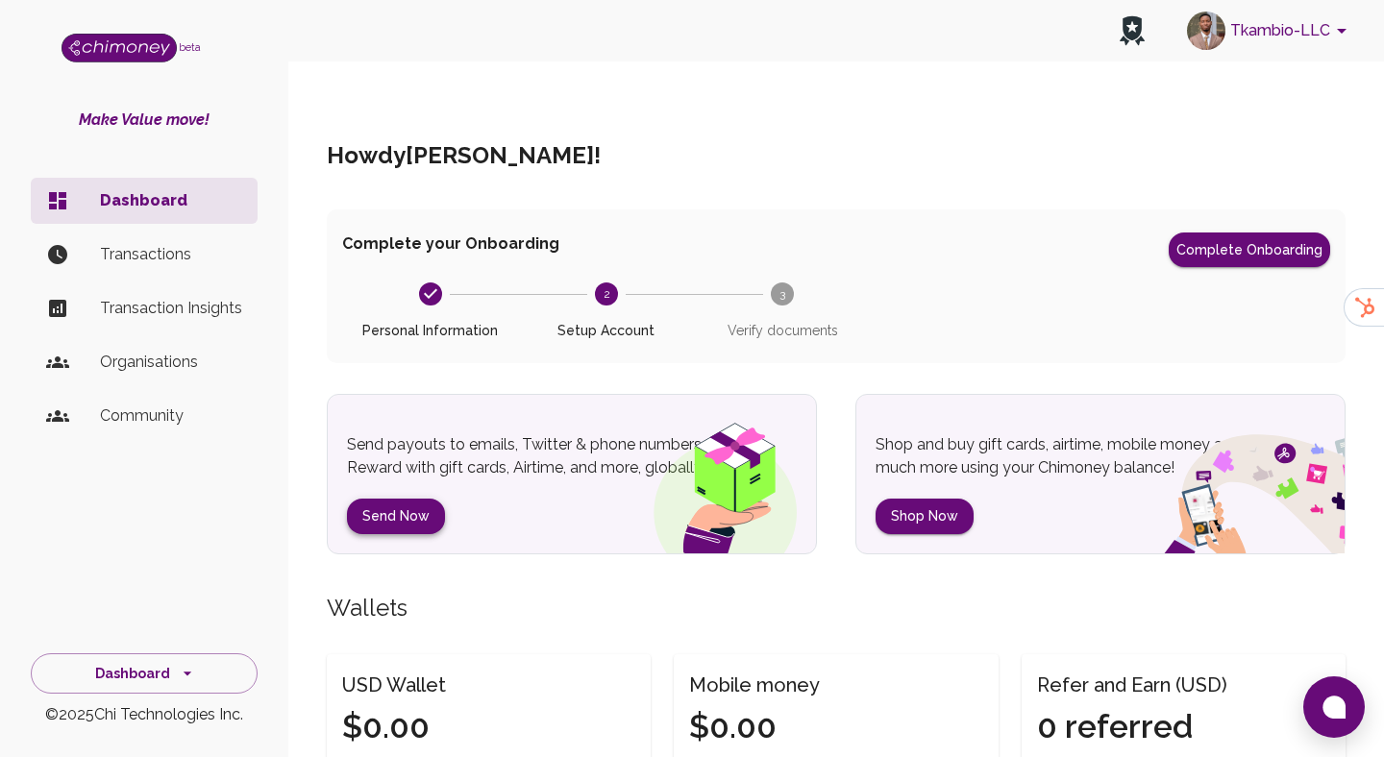
click at [394, 499] on button "Send Now" at bounding box center [396, 517] width 98 height 36
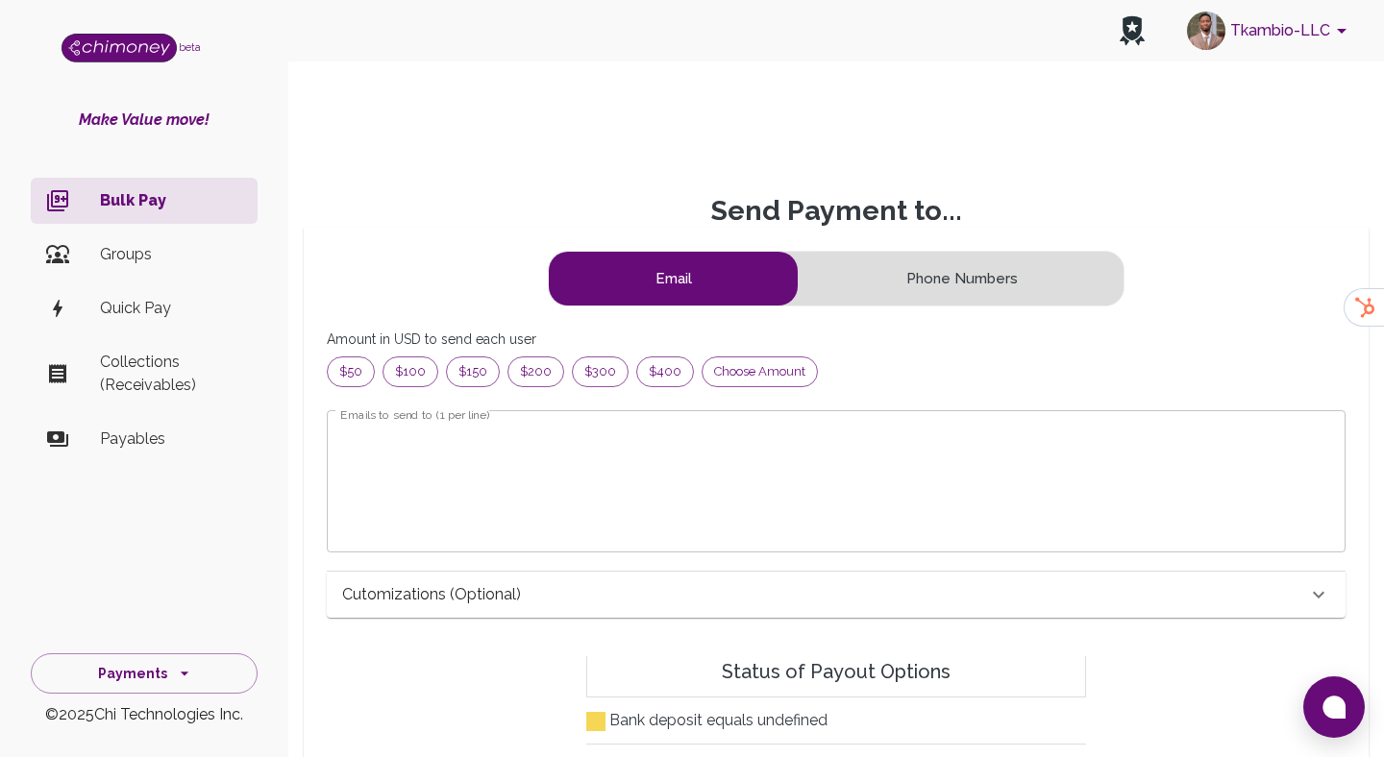
scroll to position [247, 986]
click at [758, 349] on form "Email Phone Numbers Interledger Amount in USD to send each user $50 $100 $150 $…" at bounding box center [836, 446] width 1018 height 390
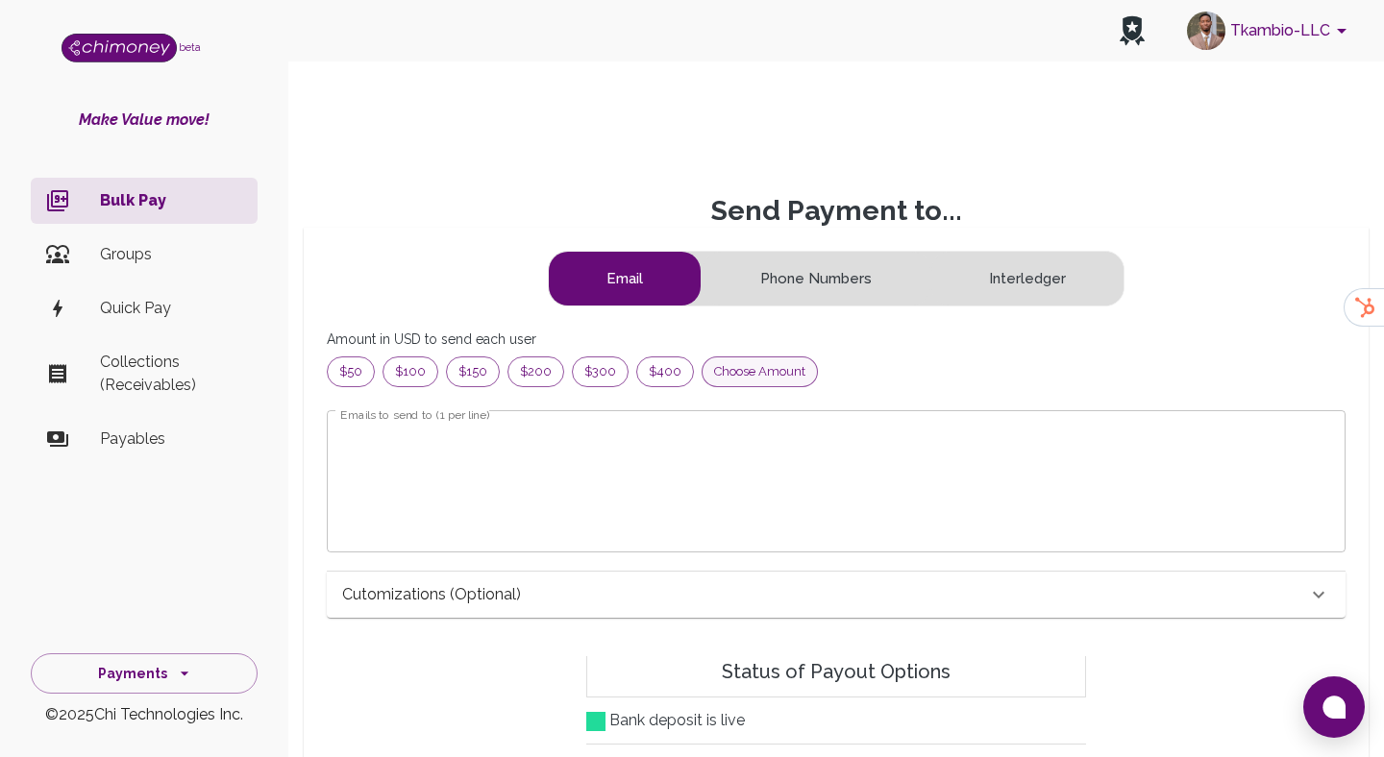
click at [758, 362] on span "Choose amount" at bounding box center [759, 371] width 114 height 19
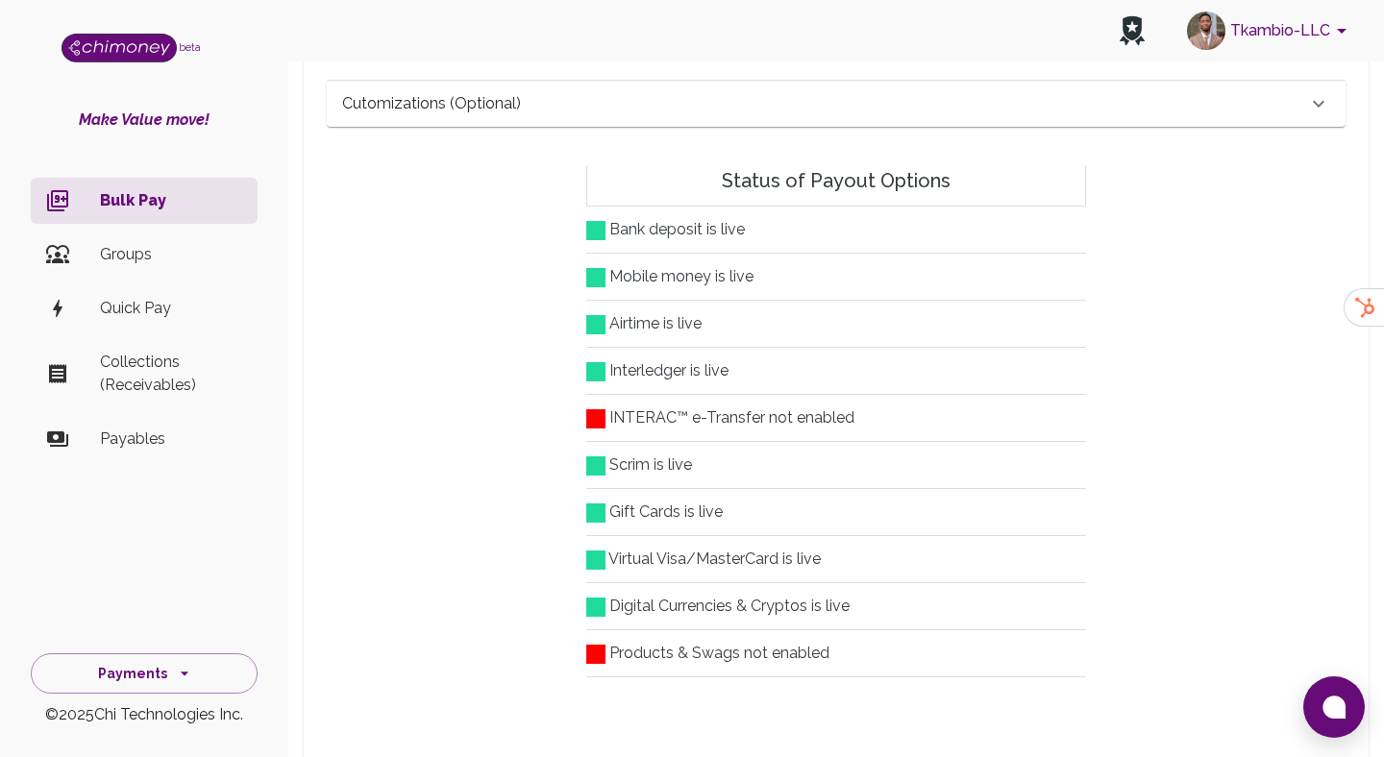
scroll to position [0, 0]
